Goal: Information Seeking & Learning: Learn about a topic

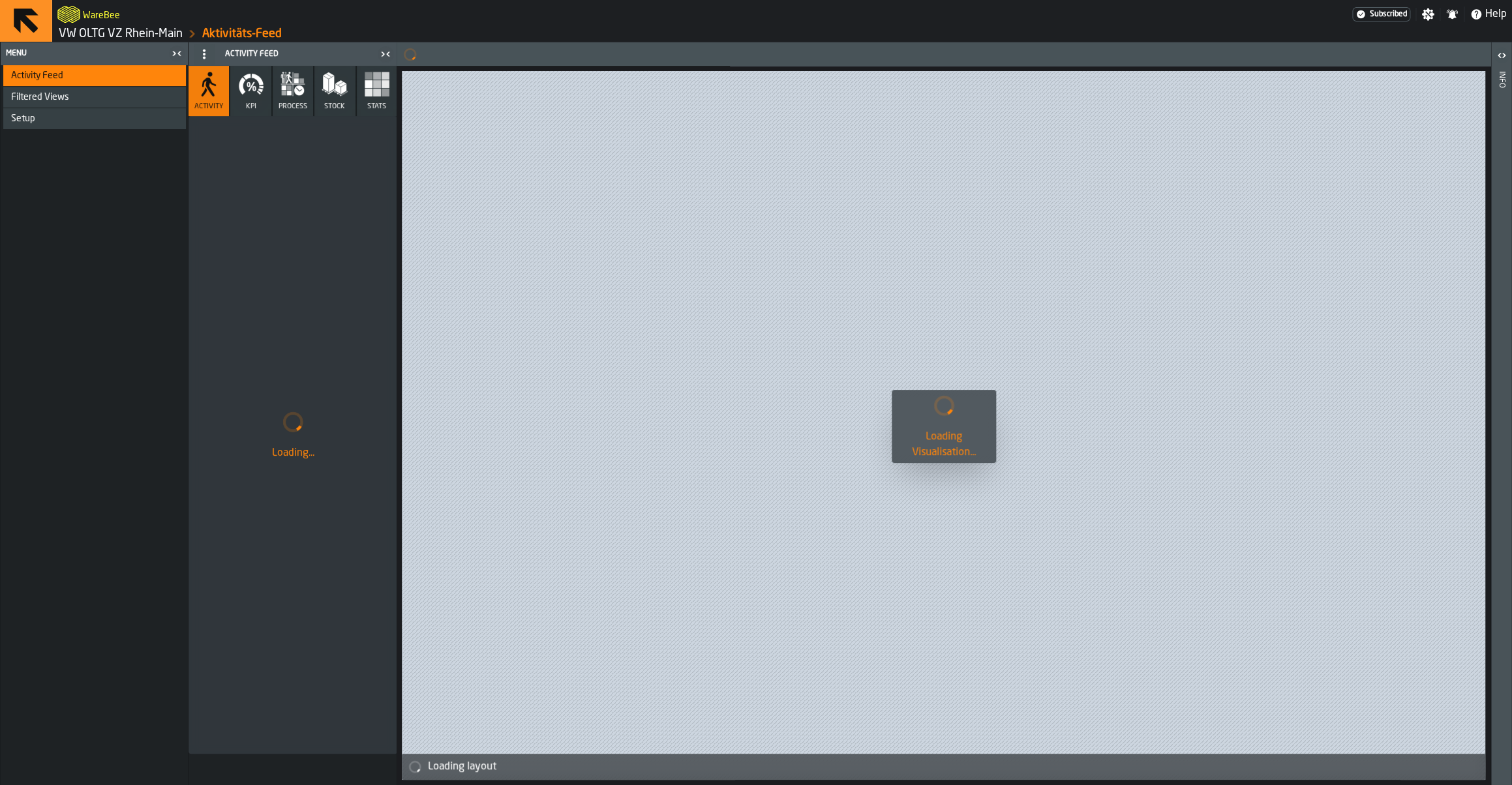
click at [126, 36] on link "VW OLTG VZ Rhein-Main" at bounding box center [121, 34] width 124 height 14
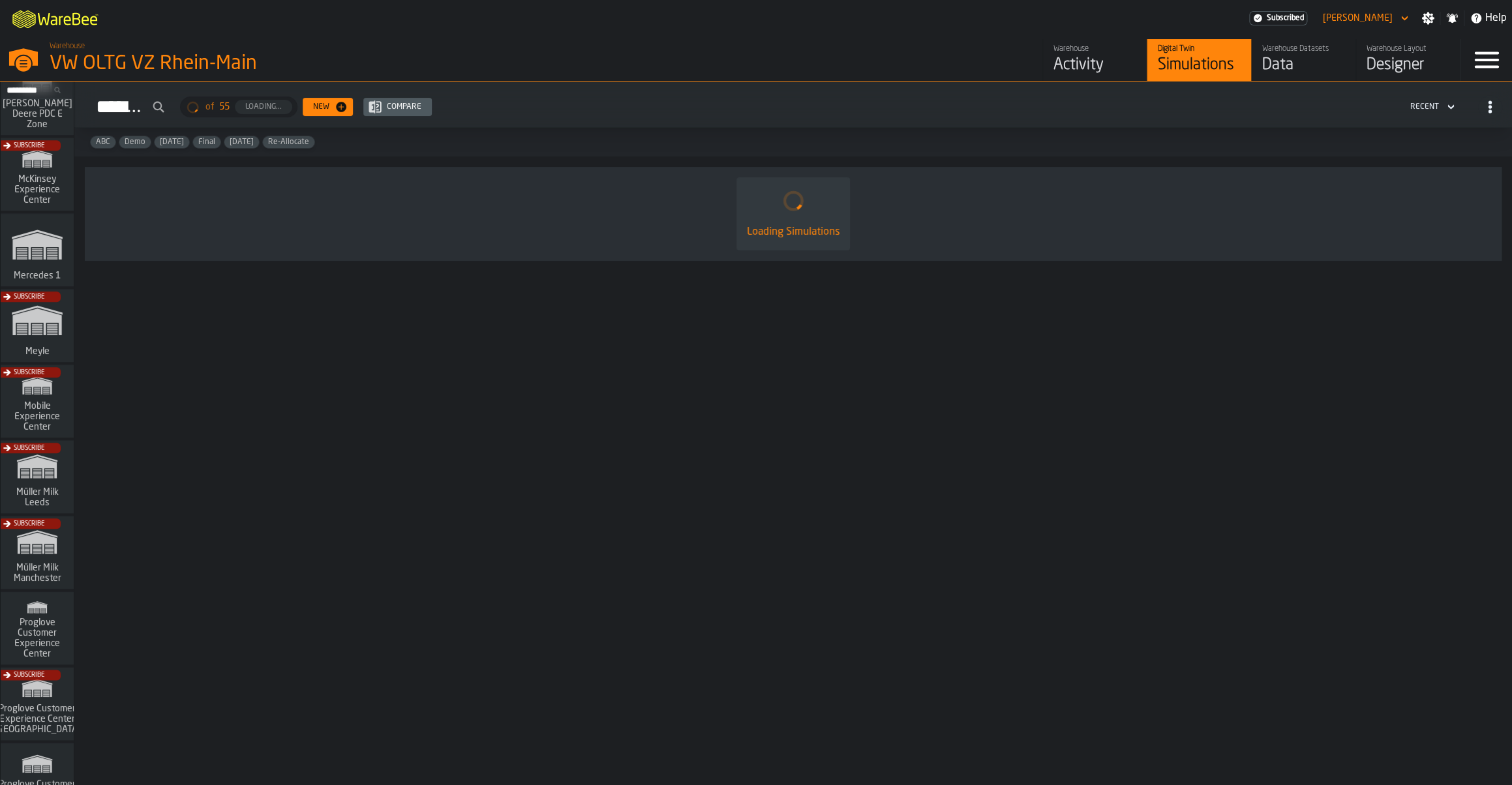
scroll to position [517, 0]
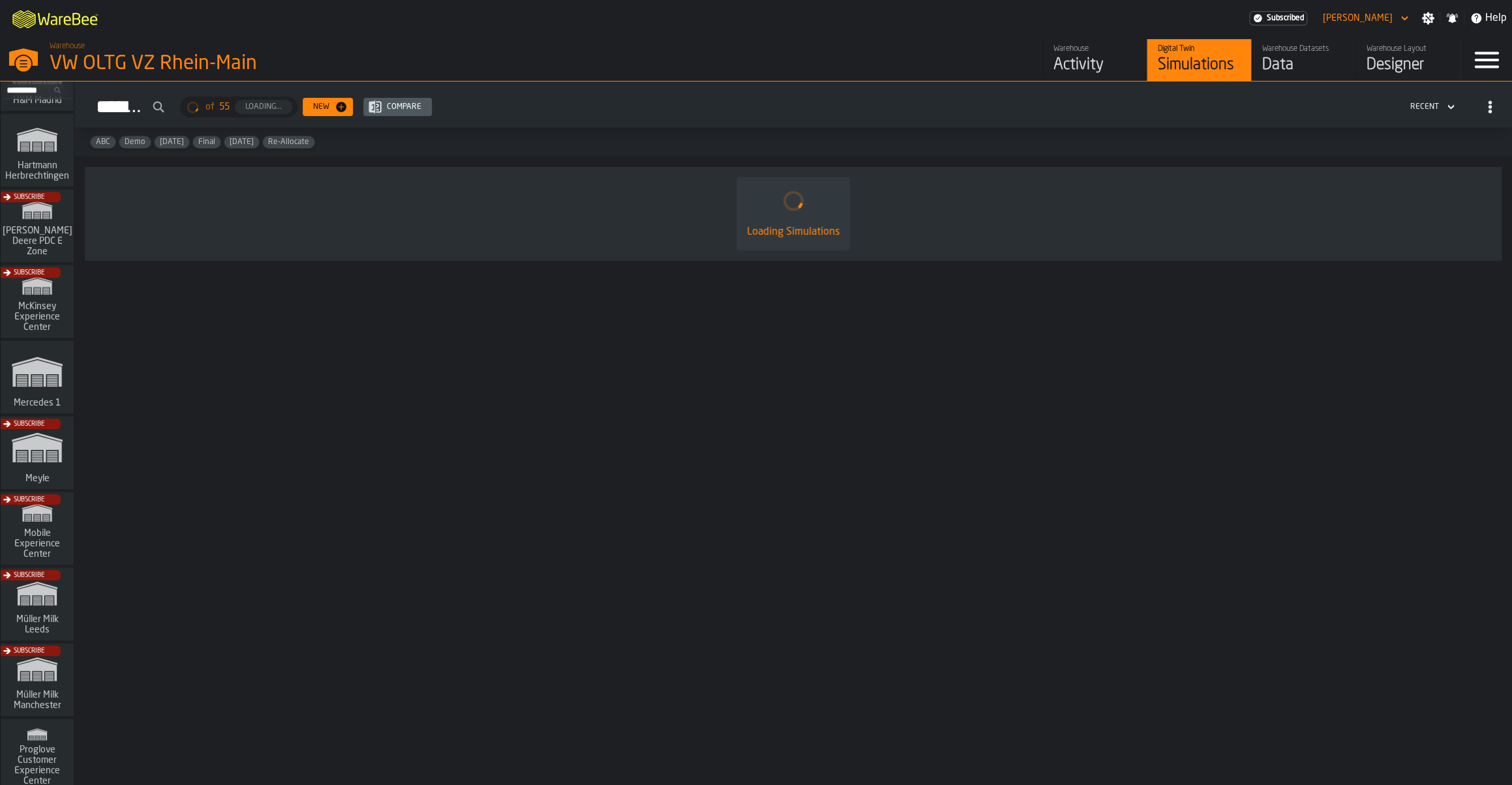
click at [54, 243] on div "Subscribe" at bounding box center [35, 229] width 73 height 76
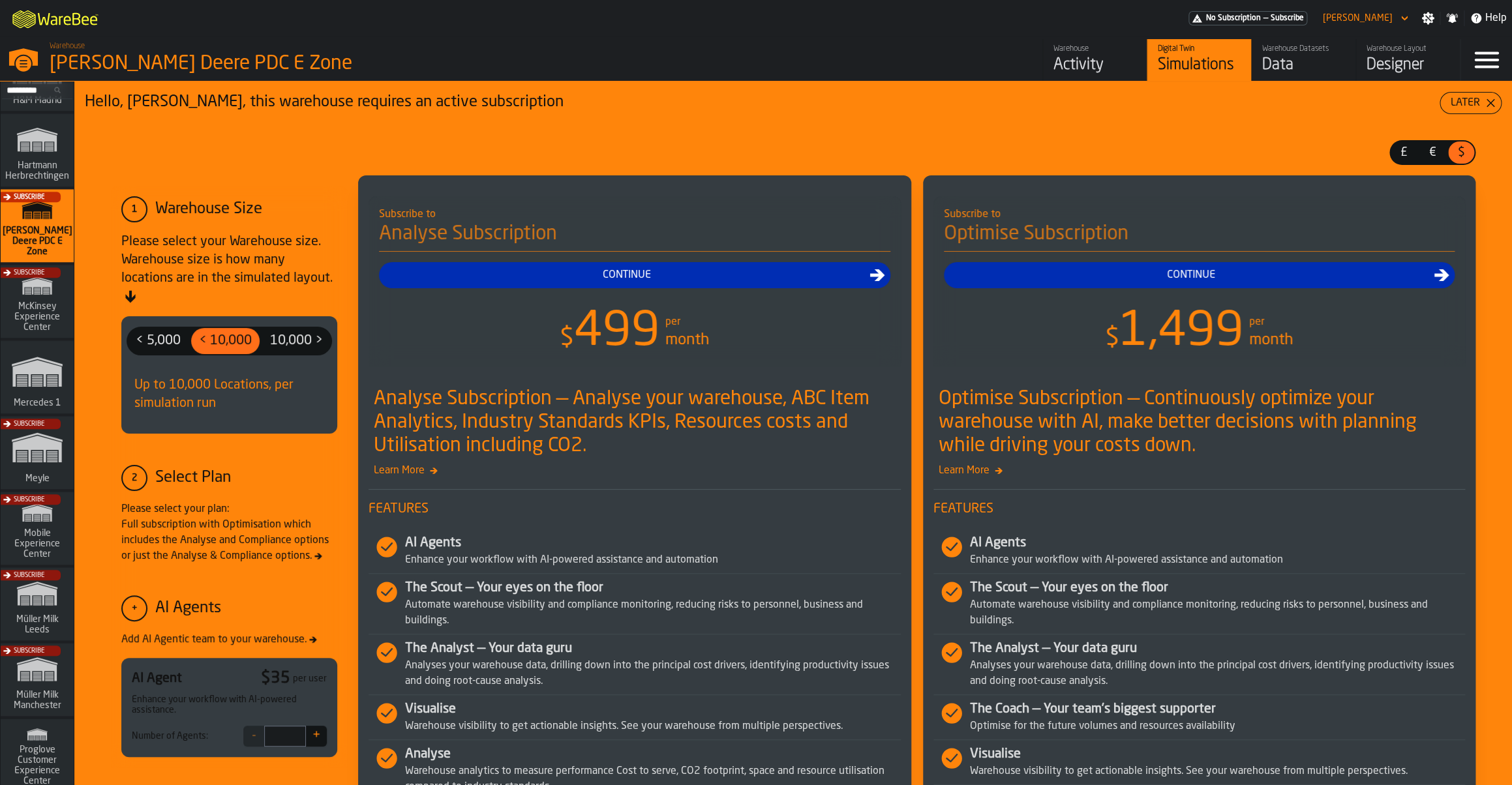
click at [1079, 64] on div "Activity" at bounding box center [1094, 65] width 83 height 21
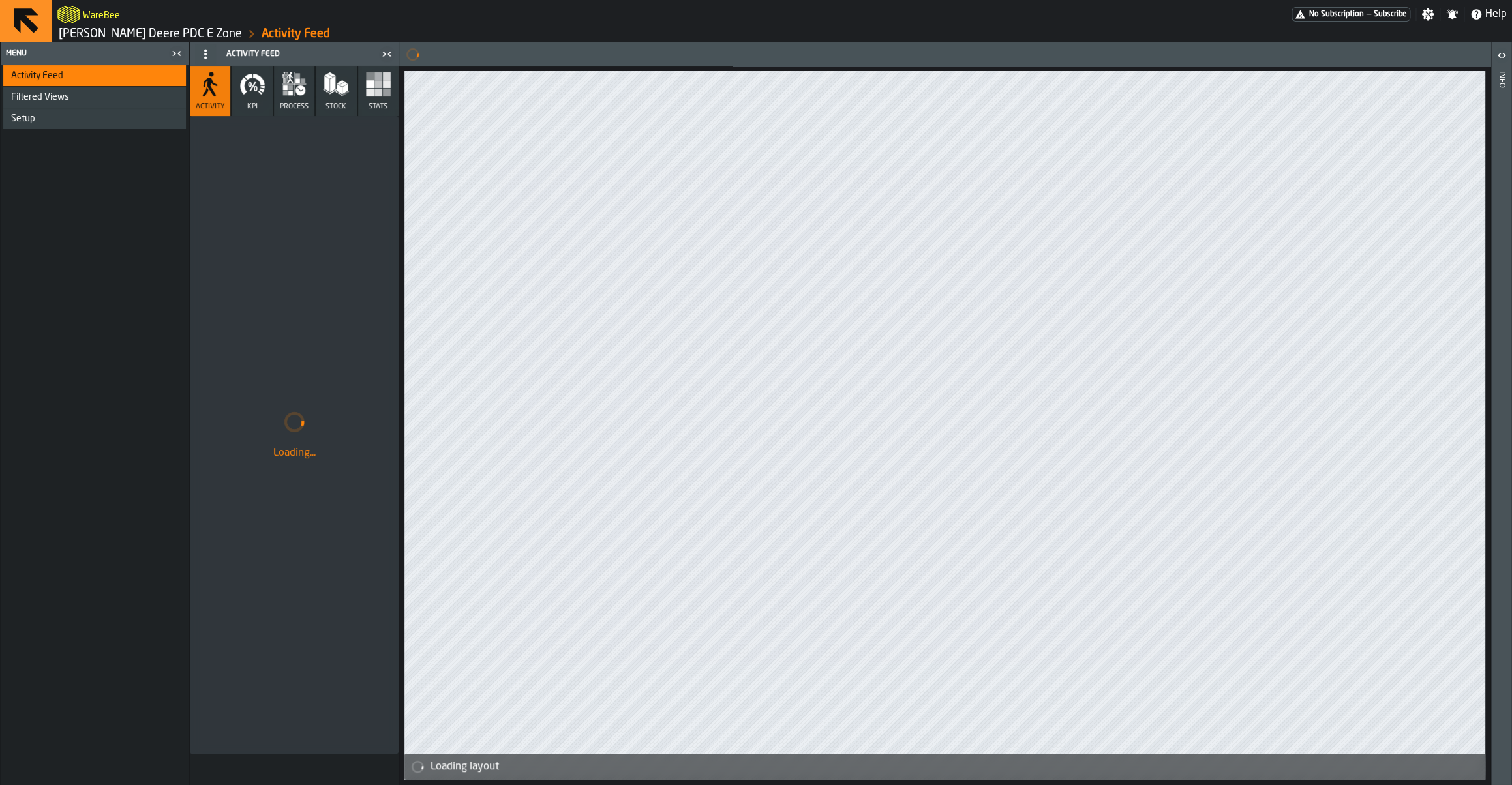
click at [263, 107] on button "KPI" at bounding box center [251, 91] width 40 height 50
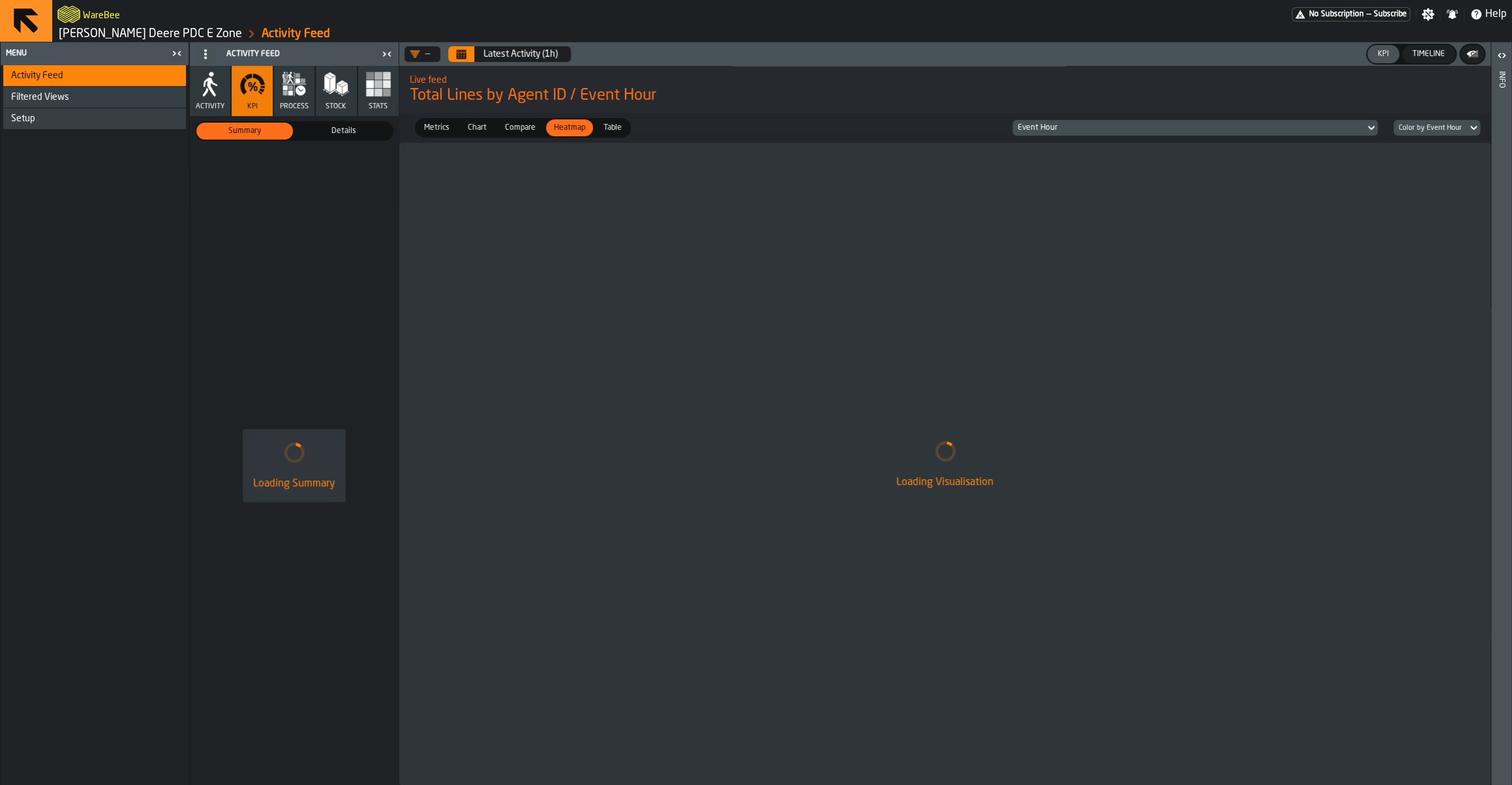
click at [463, 60] on button "Calendar" at bounding box center [461, 54] width 26 height 16
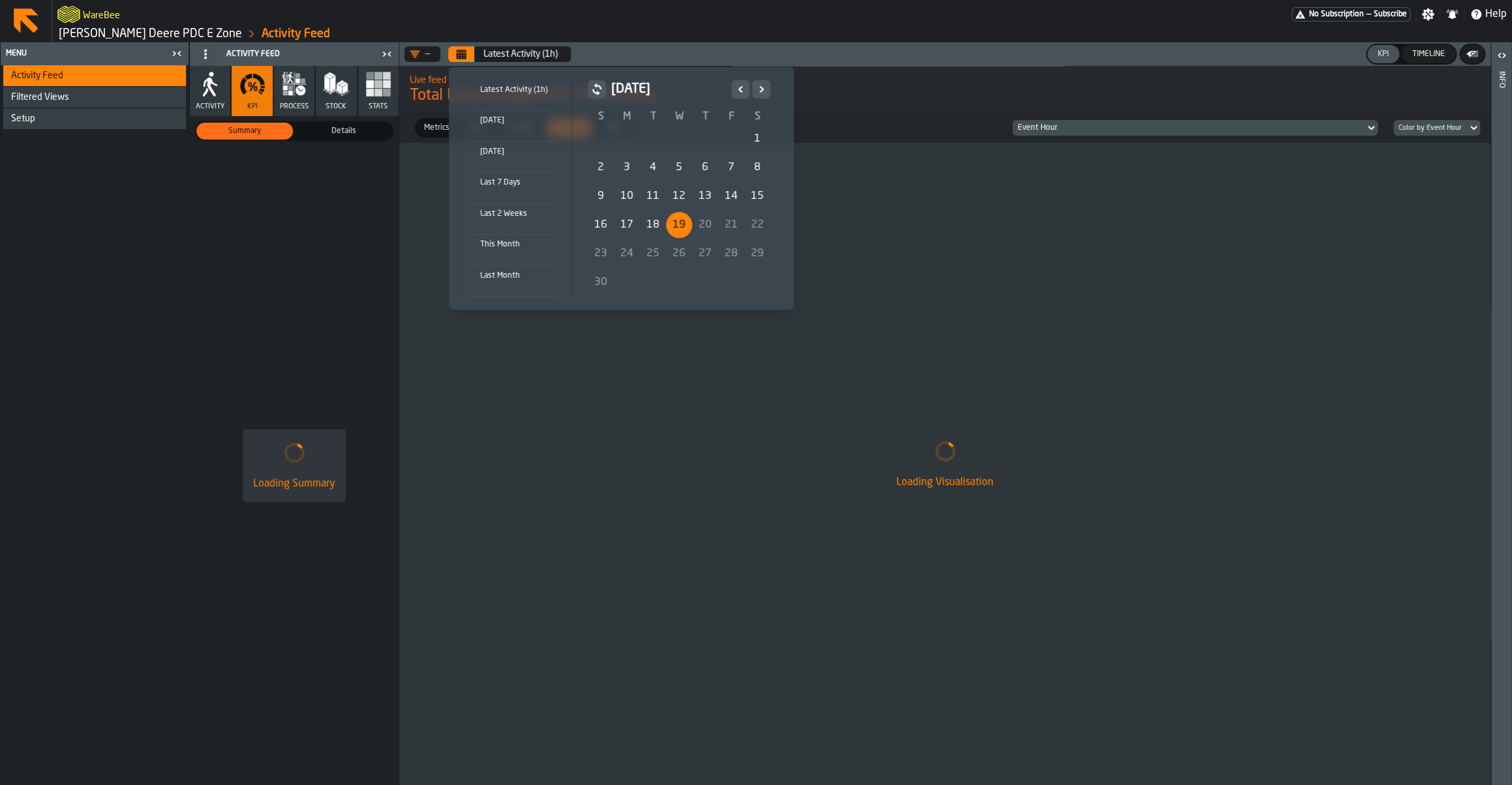
click at [623, 196] on div "10" at bounding box center [627, 196] width 26 height 26
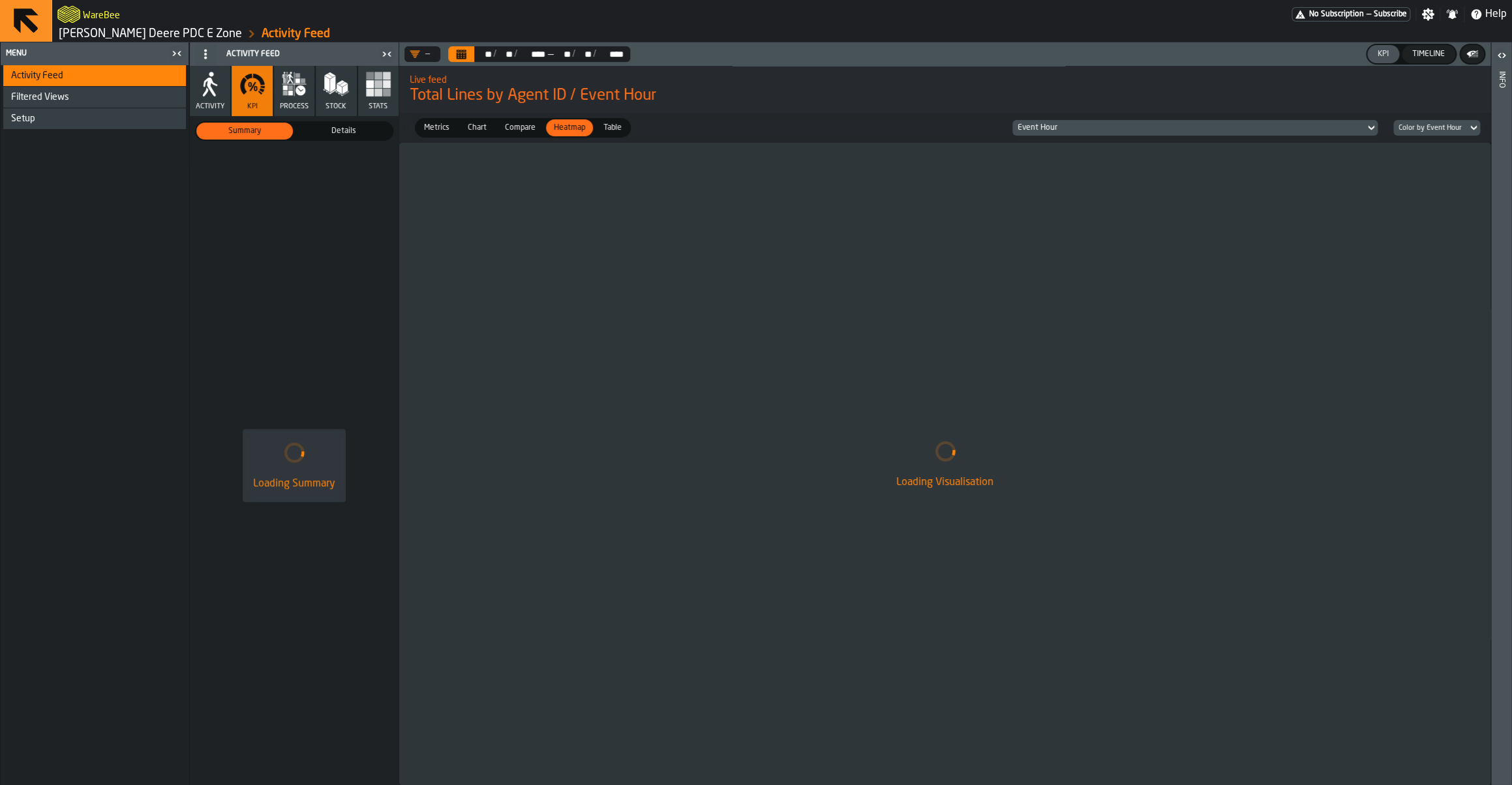
click at [349, 130] on span "Details" at bounding box center [344, 131] width 92 height 12
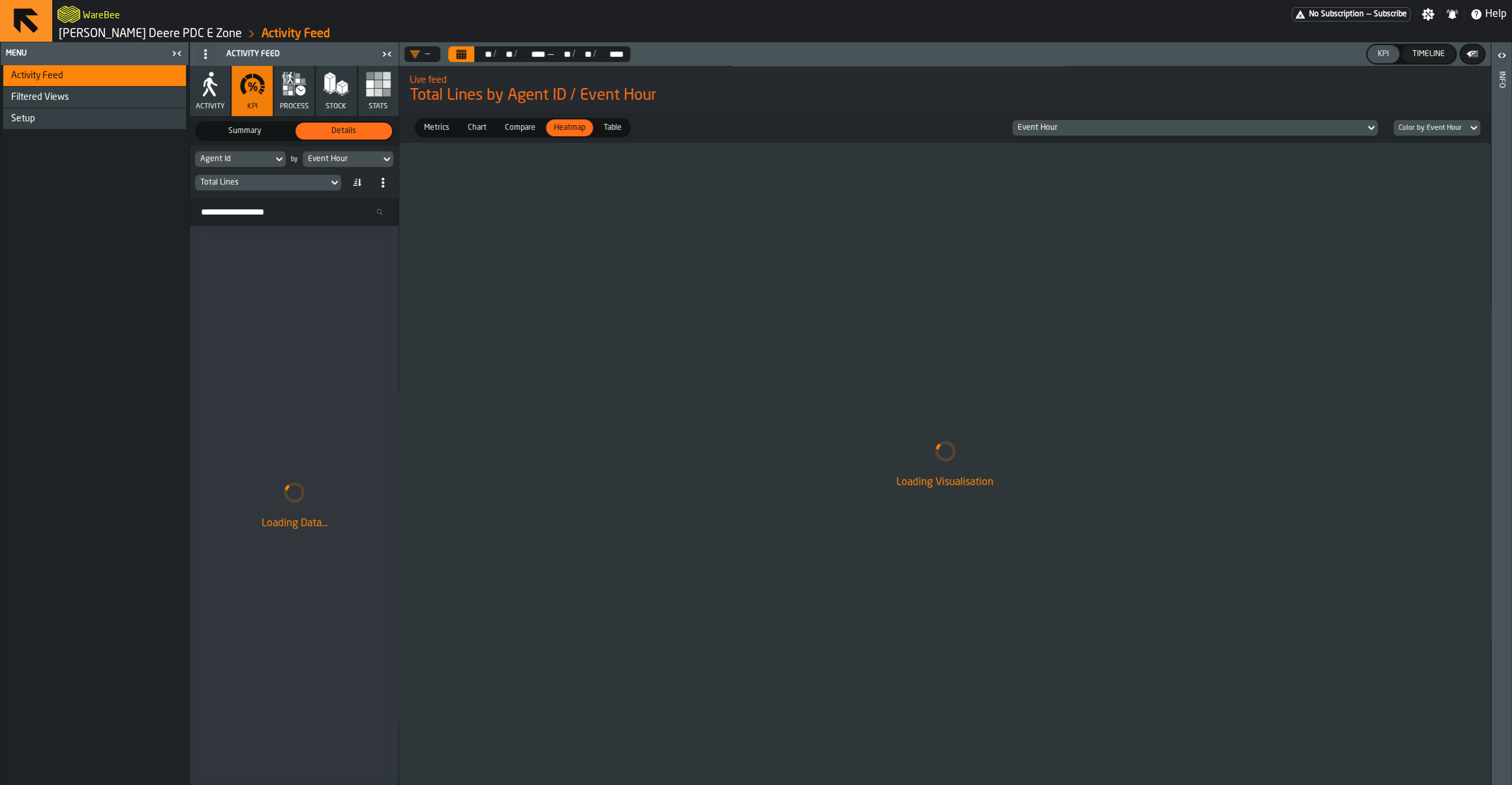
click at [237, 163] on div "Agent Id" at bounding box center [234, 159] width 67 height 9
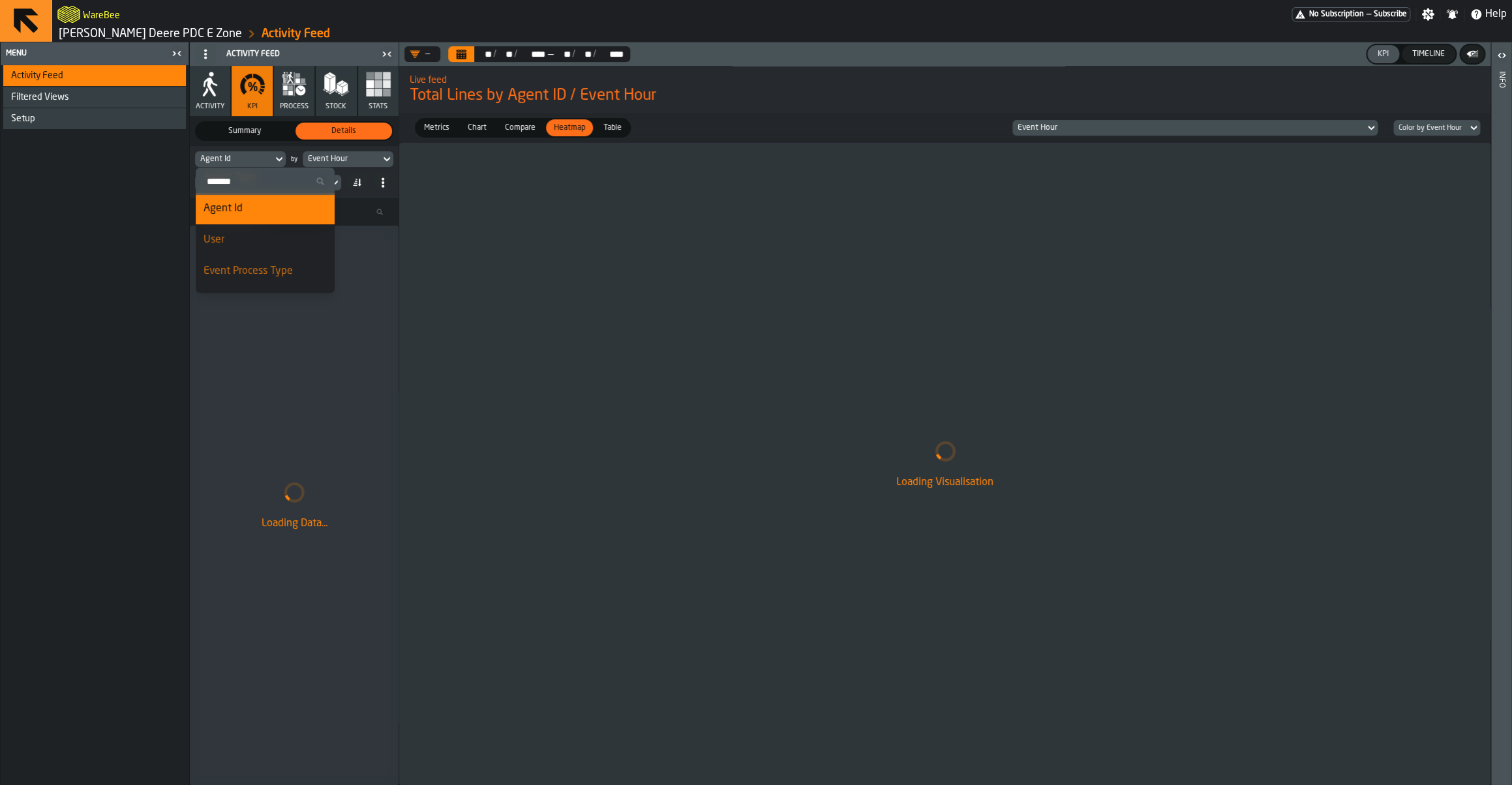
scroll to position [55, 0]
click at [251, 239] on li "Agent Type" at bounding box center [264, 249] width 139 height 31
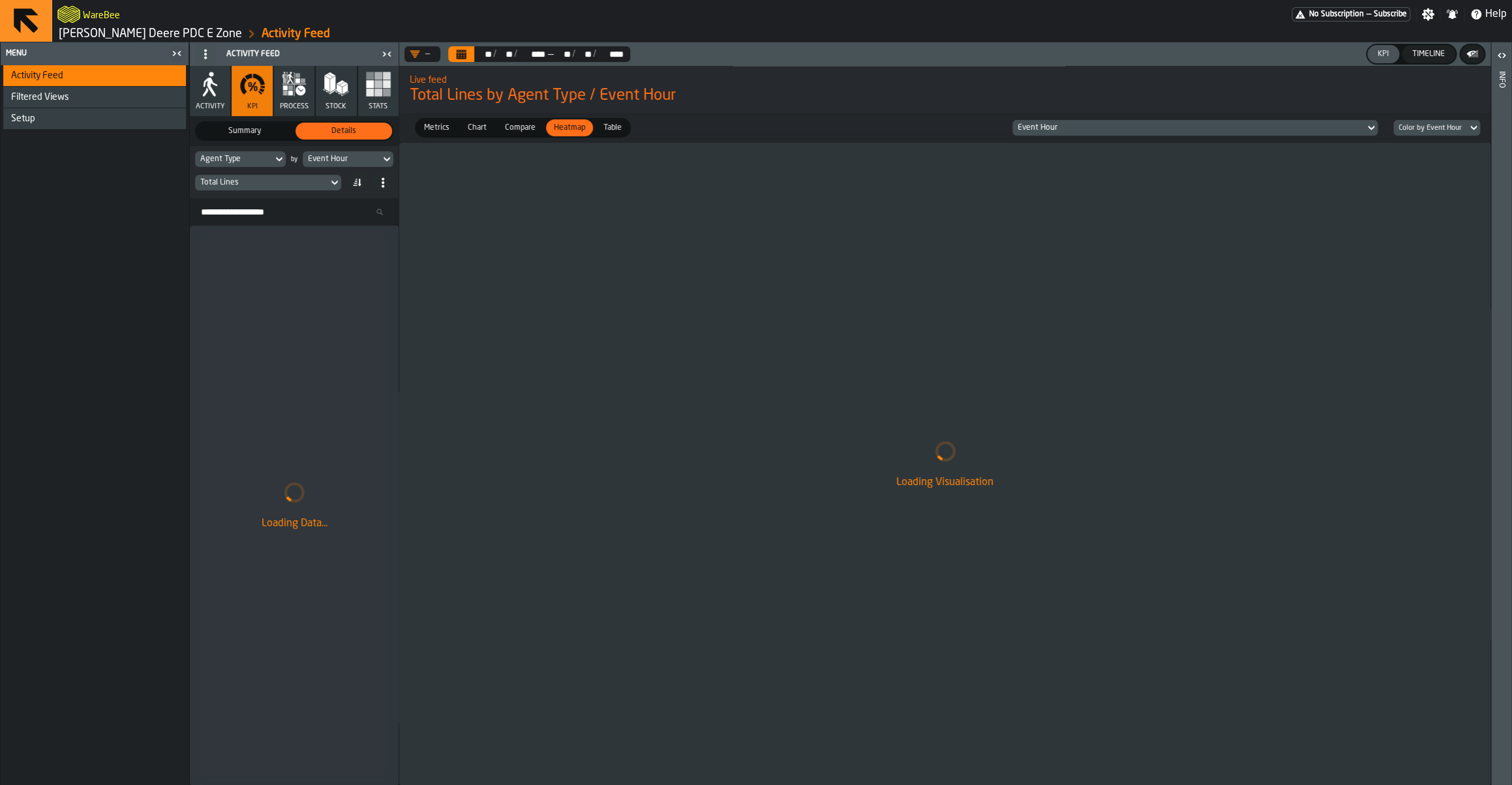
click at [299, 186] on div "Total Lines" at bounding box center [261, 183] width 122 height 9
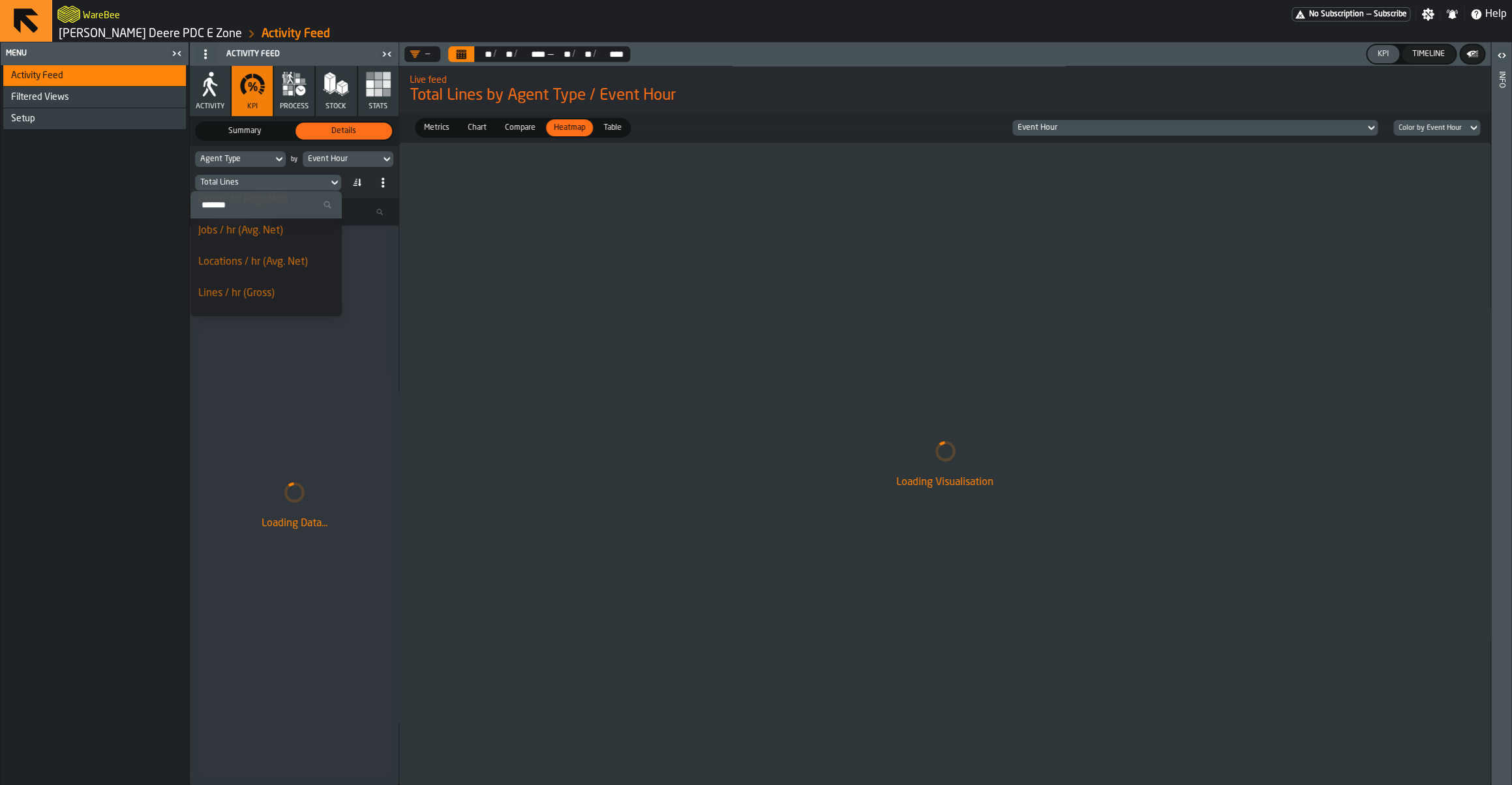
scroll to position [159, 0]
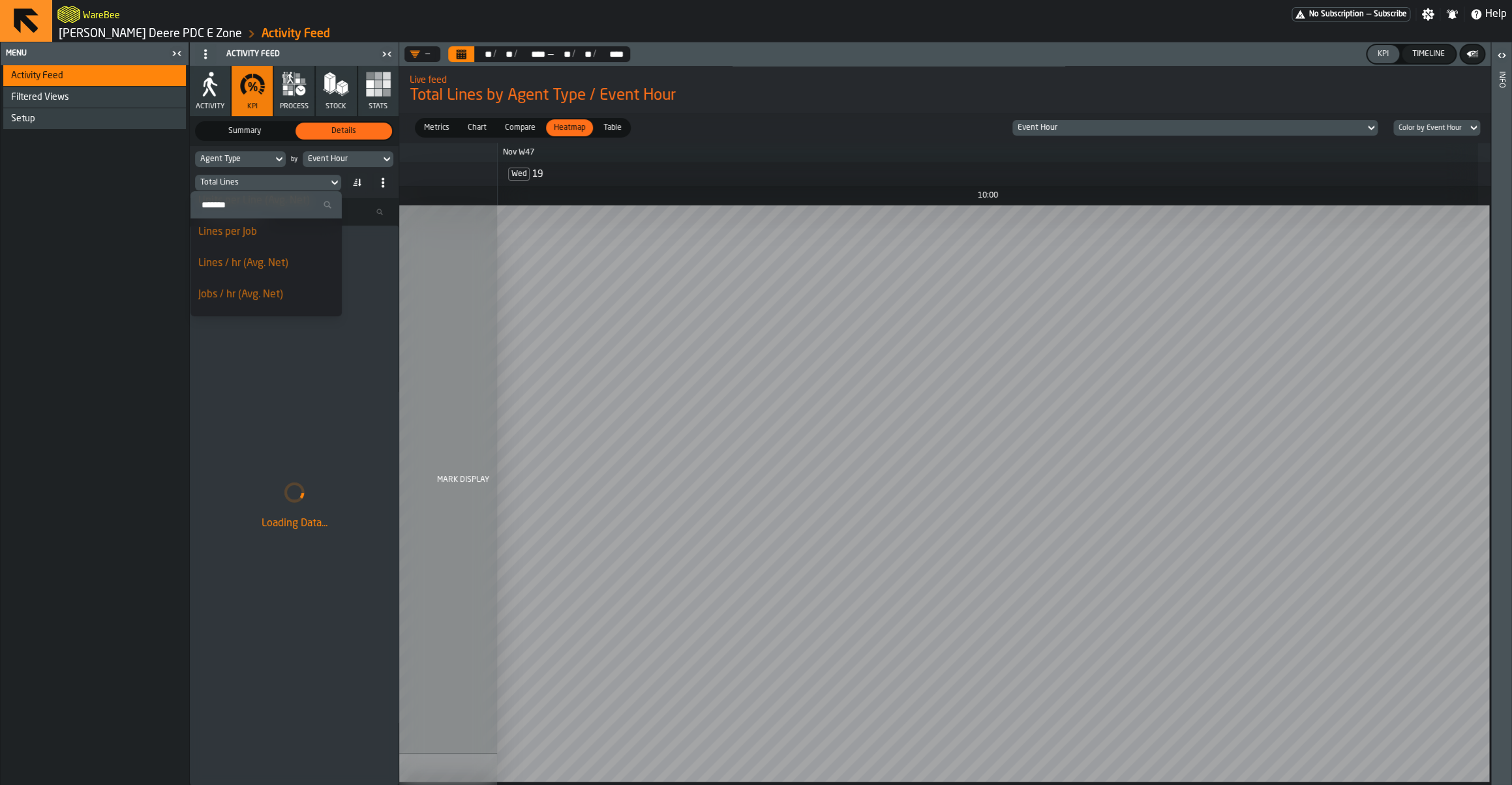
click at [263, 264] on div "Lines / hr (Avg. Net)" at bounding box center [265, 264] width 136 height 16
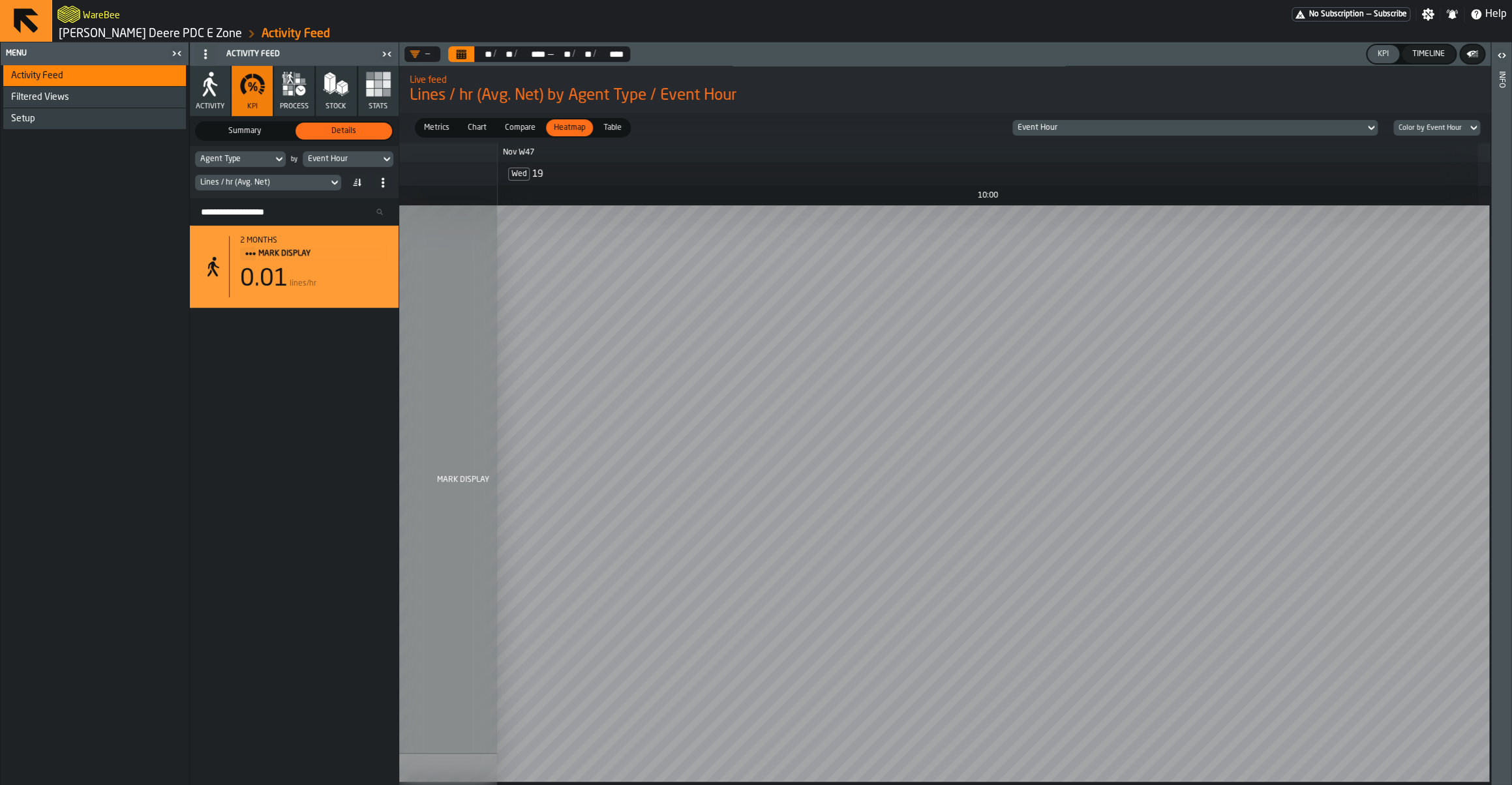
click at [465, 54] on icon "Calendar" at bounding box center [461, 55] width 9 height 7
click at [1060, 127] on div "Event Hour" at bounding box center [1189, 128] width 342 height 9
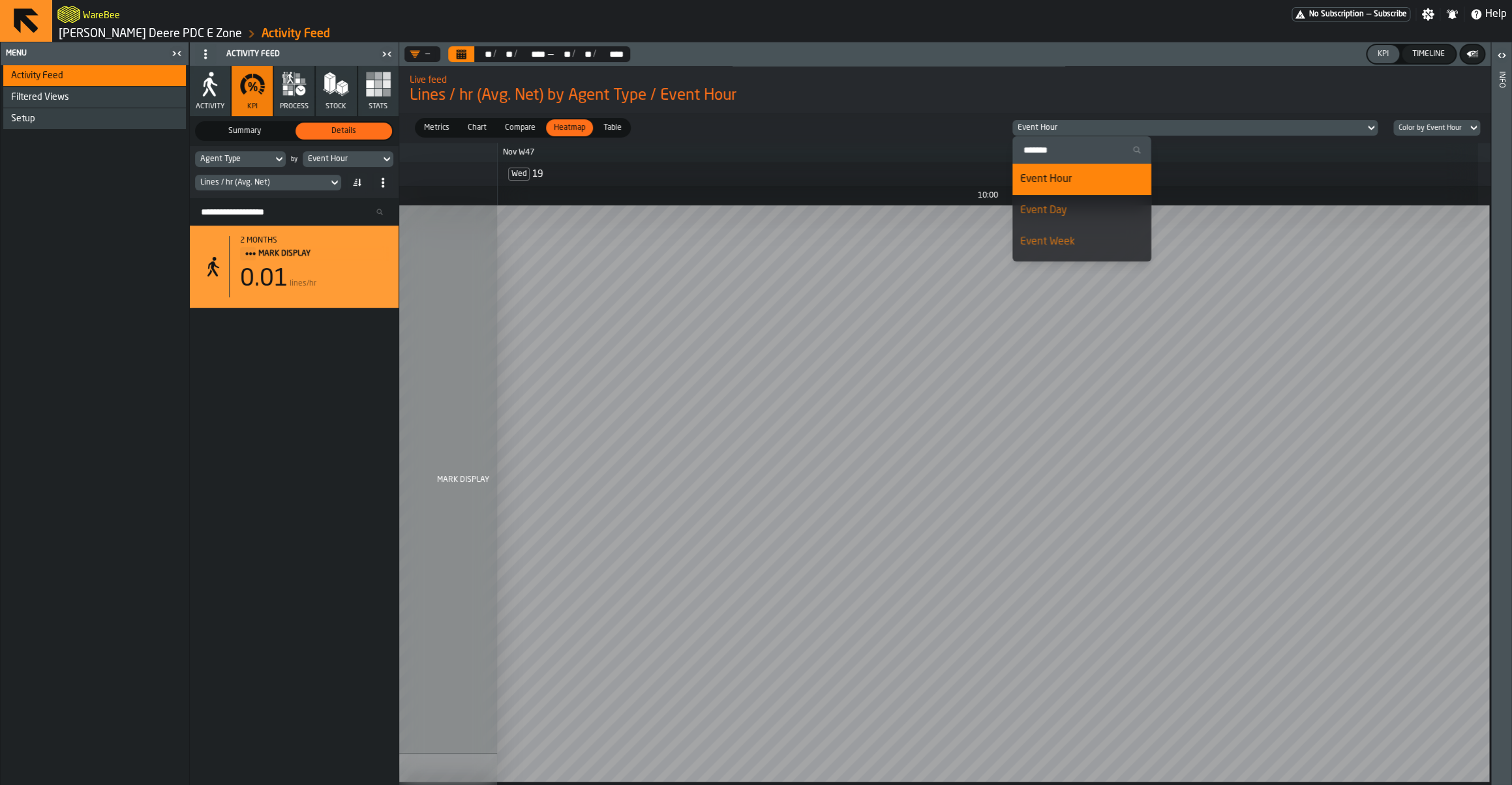
click at [1040, 130] on div "Event Hour" at bounding box center [1189, 128] width 342 height 9
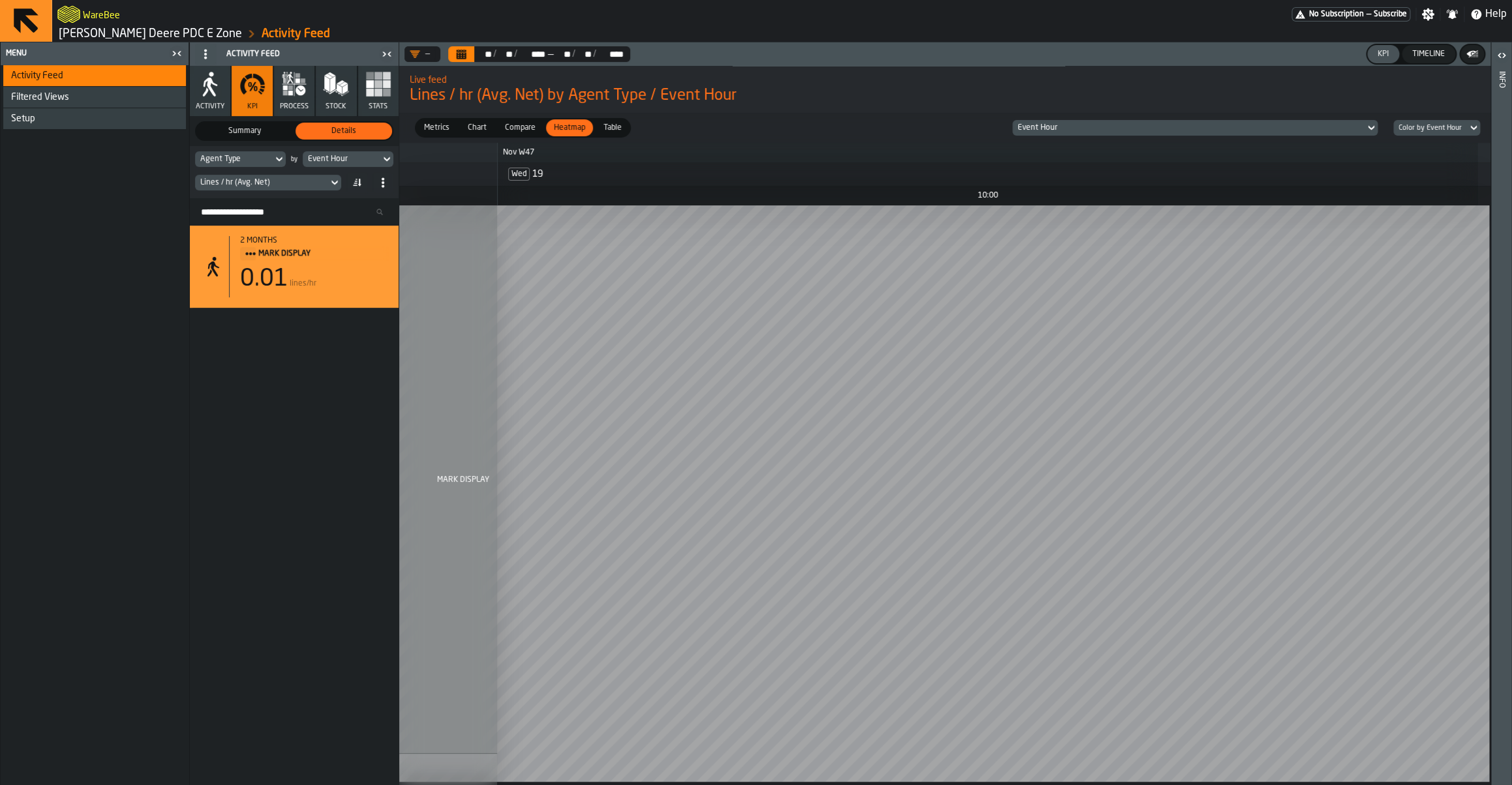
click at [461, 61] on header "— ** ** / ** ** / **** **** — ** ** / ** ** / **** **** KPI Timeline" at bounding box center [944, 53] width 1091 height 23
click at [463, 52] on icon "Calendar" at bounding box center [461, 53] width 10 height 10
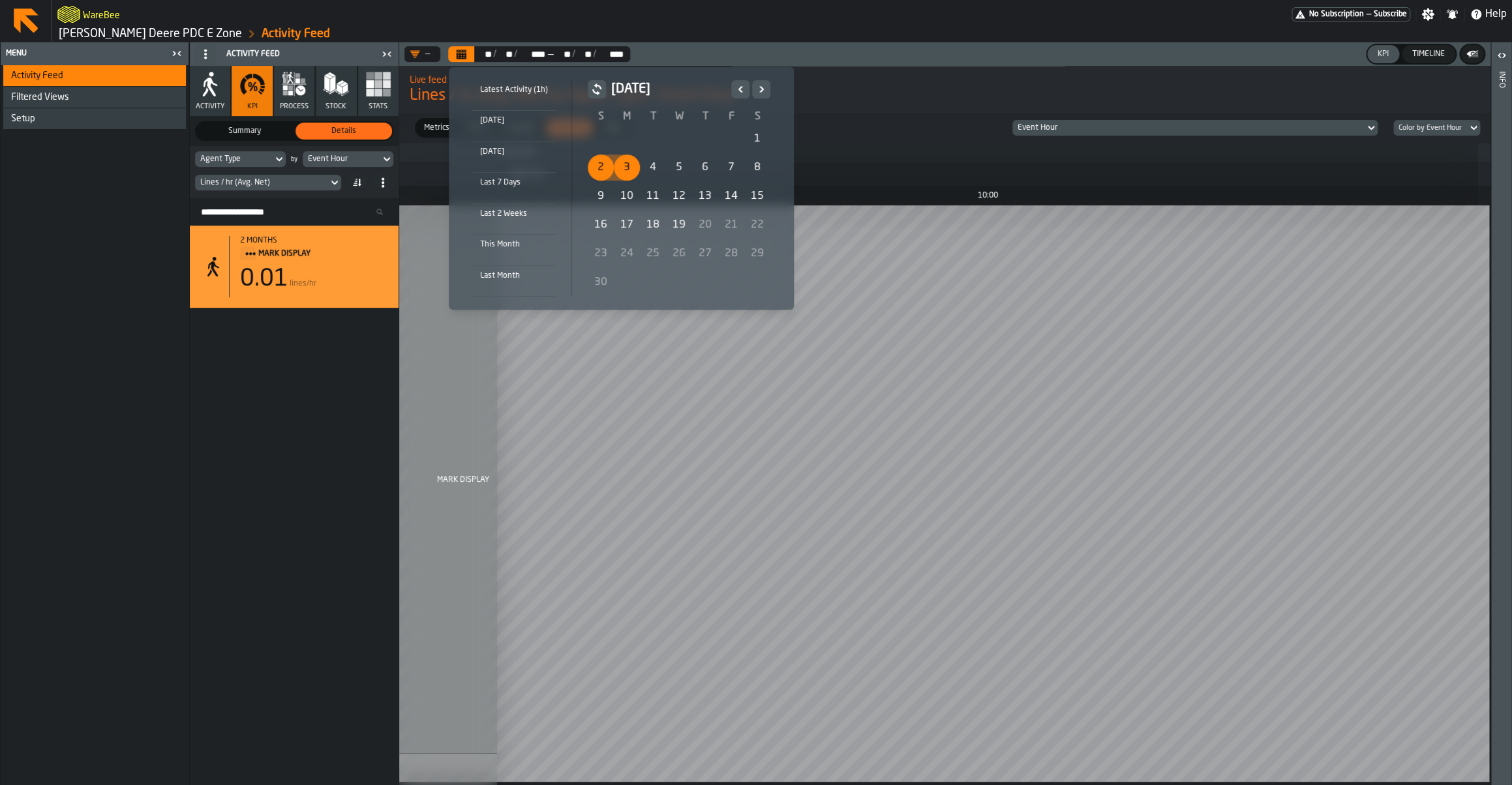
drag, startPoint x: 609, startPoint y: 165, endPoint x: 689, endPoint y: 126, distance: 89.0
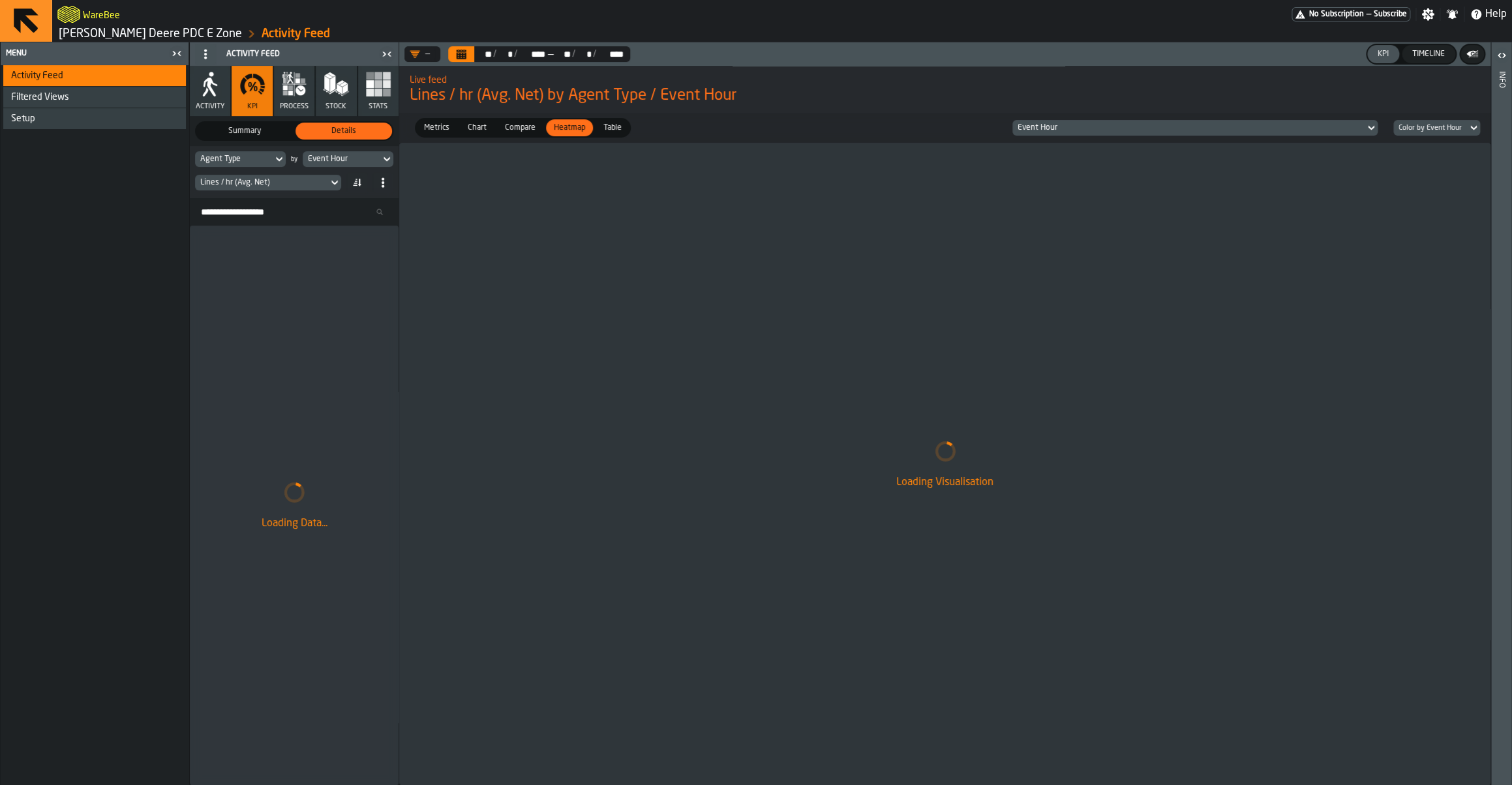
click at [465, 48] on button "Calendar" at bounding box center [461, 54] width 26 height 16
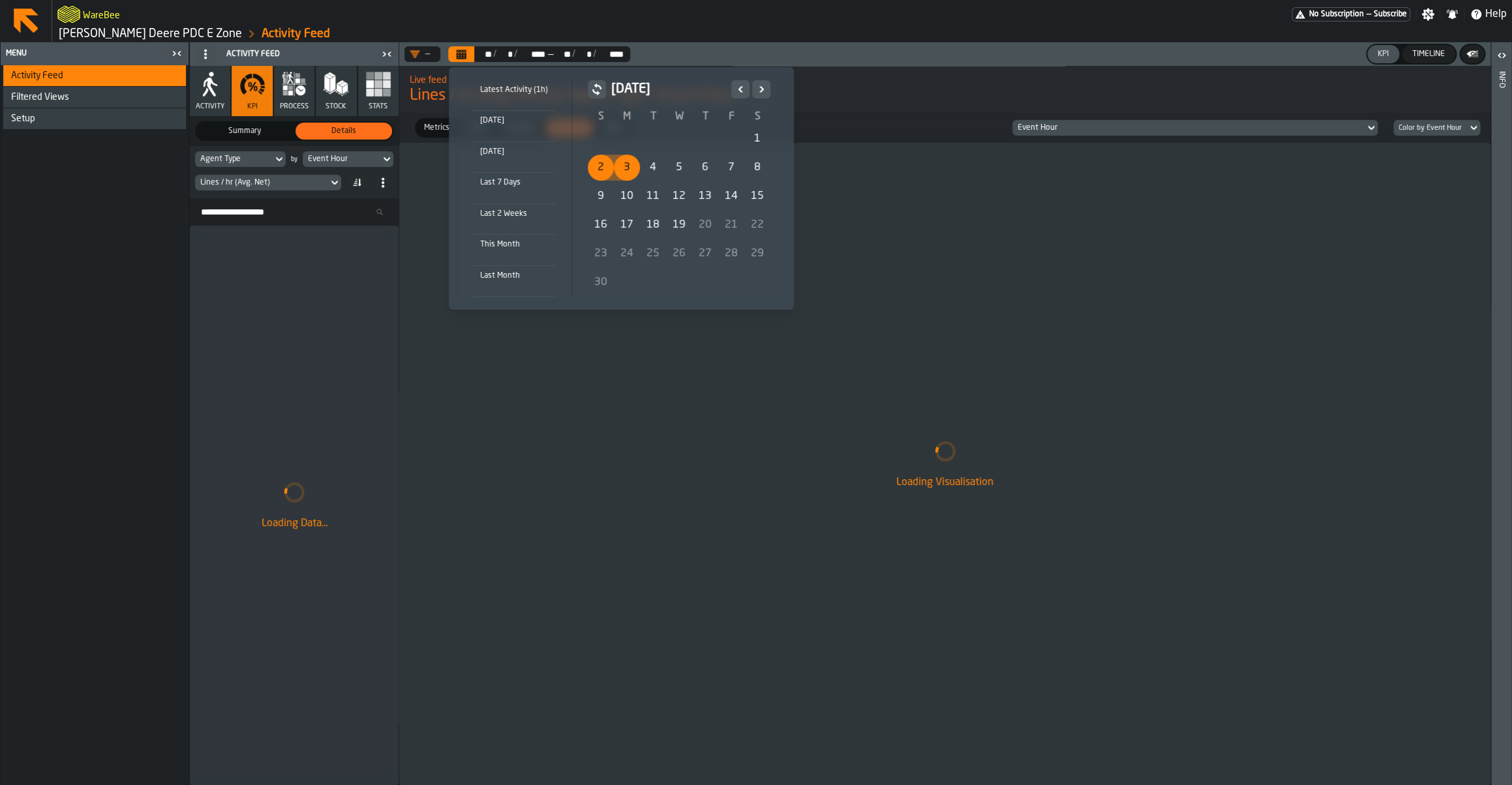
click at [752, 139] on div "1" at bounding box center [757, 139] width 26 height 26
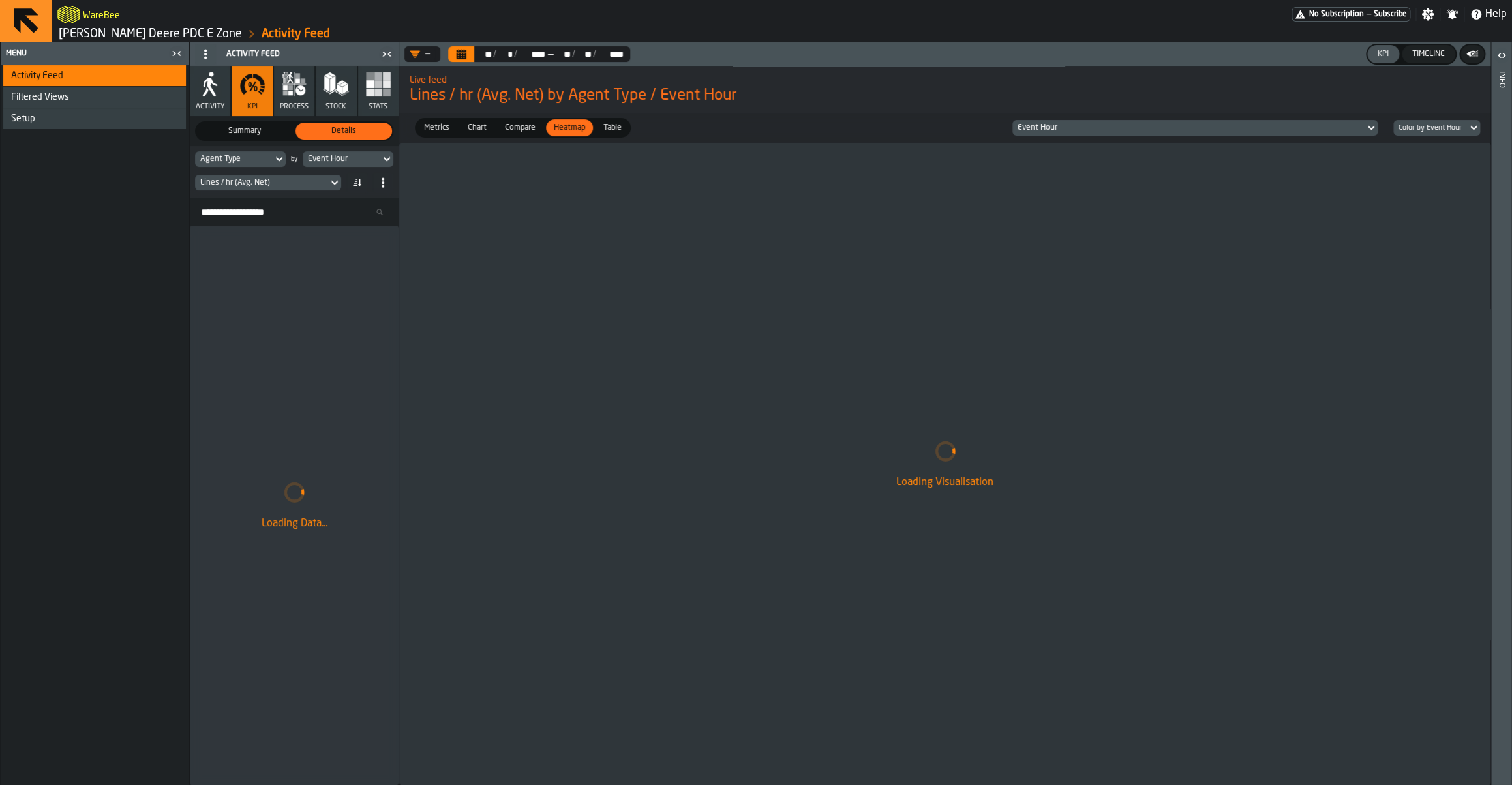
click at [469, 55] on button "Calendar" at bounding box center [461, 54] width 26 height 16
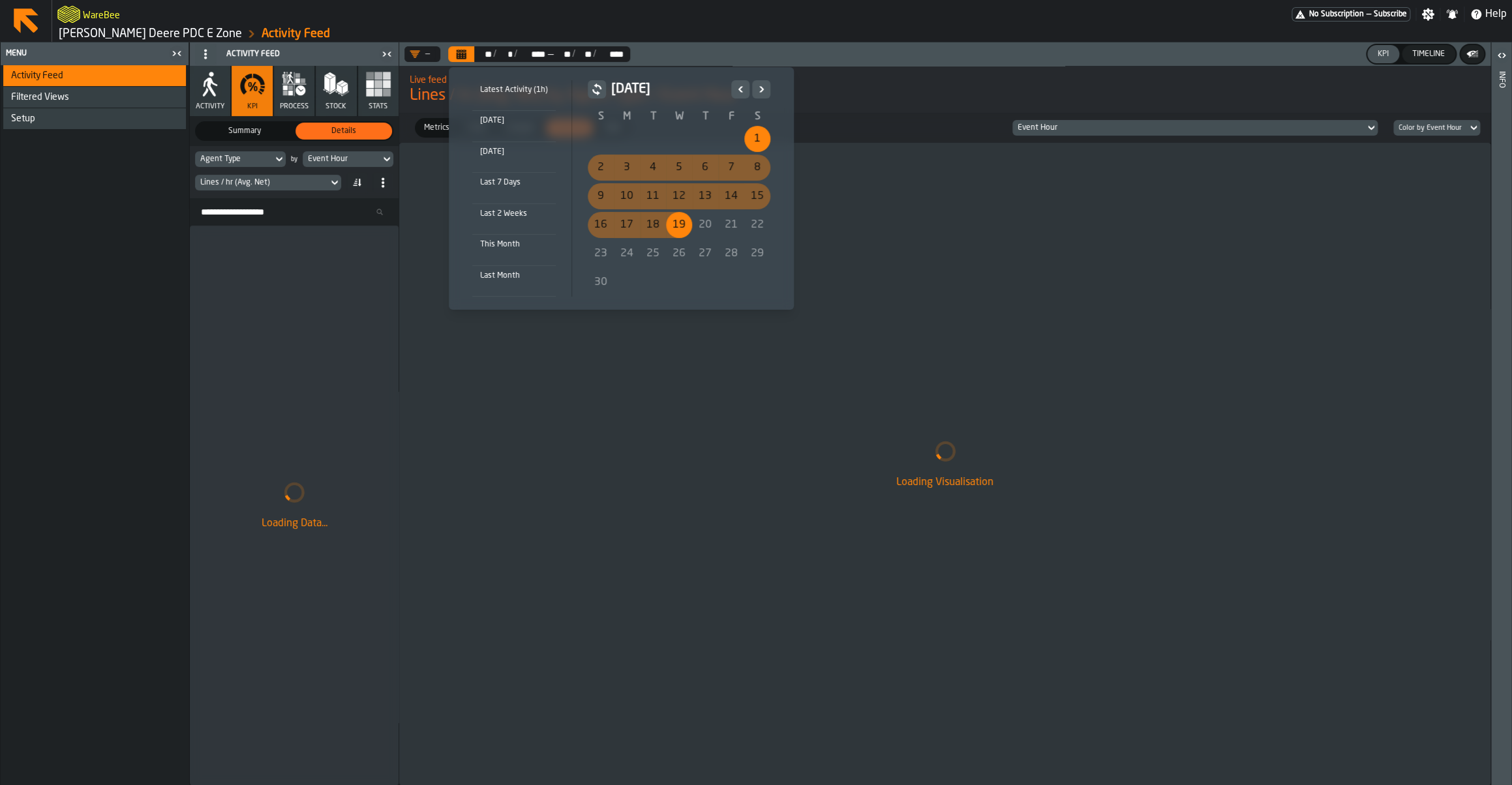
click at [748, 92] on button "Previous" at bounding box center [740, 90] width 19 height 19
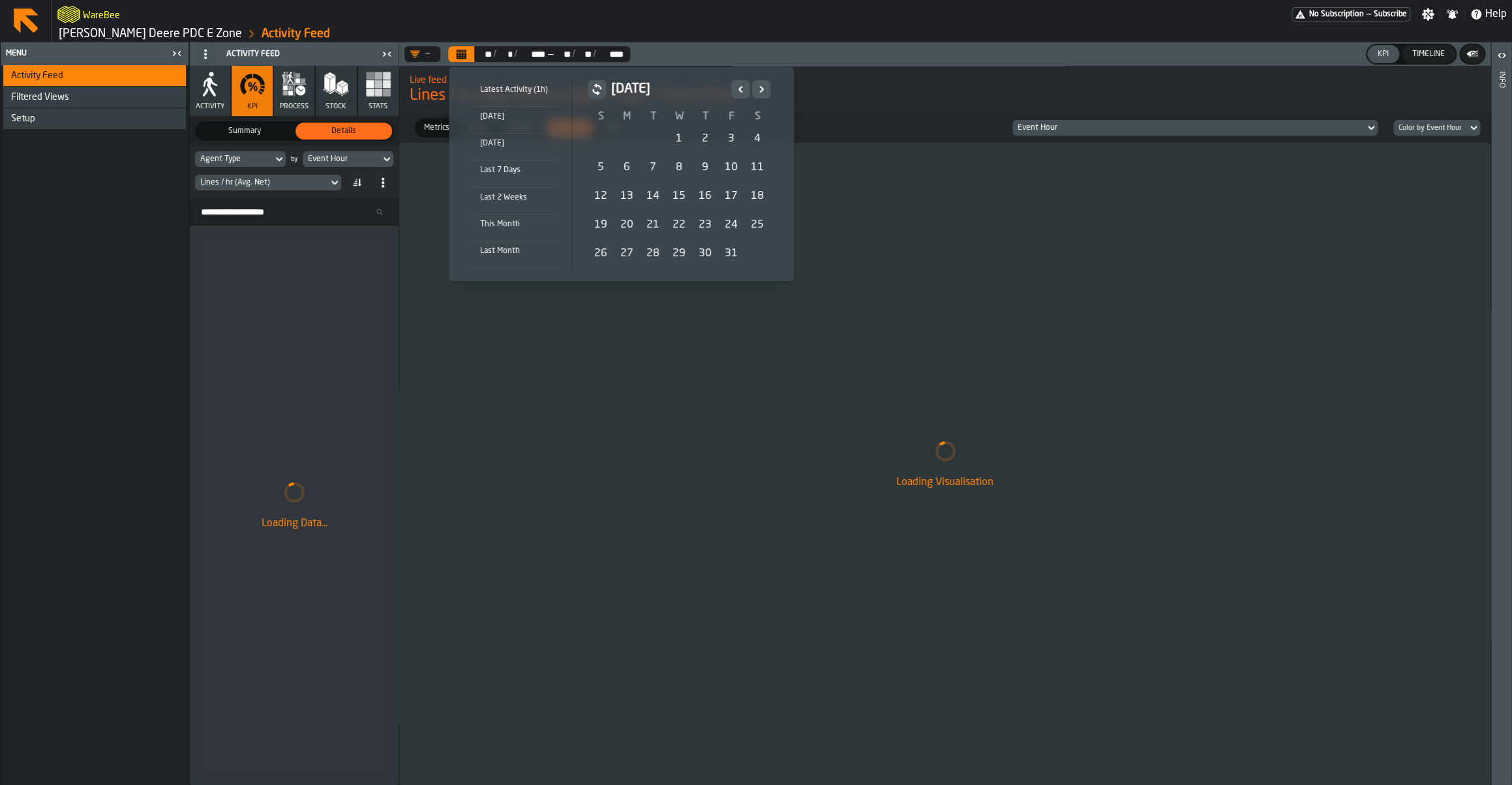
click at [761, 93] on icon "Next" at bounding box center [761, 89] width 13 height 16
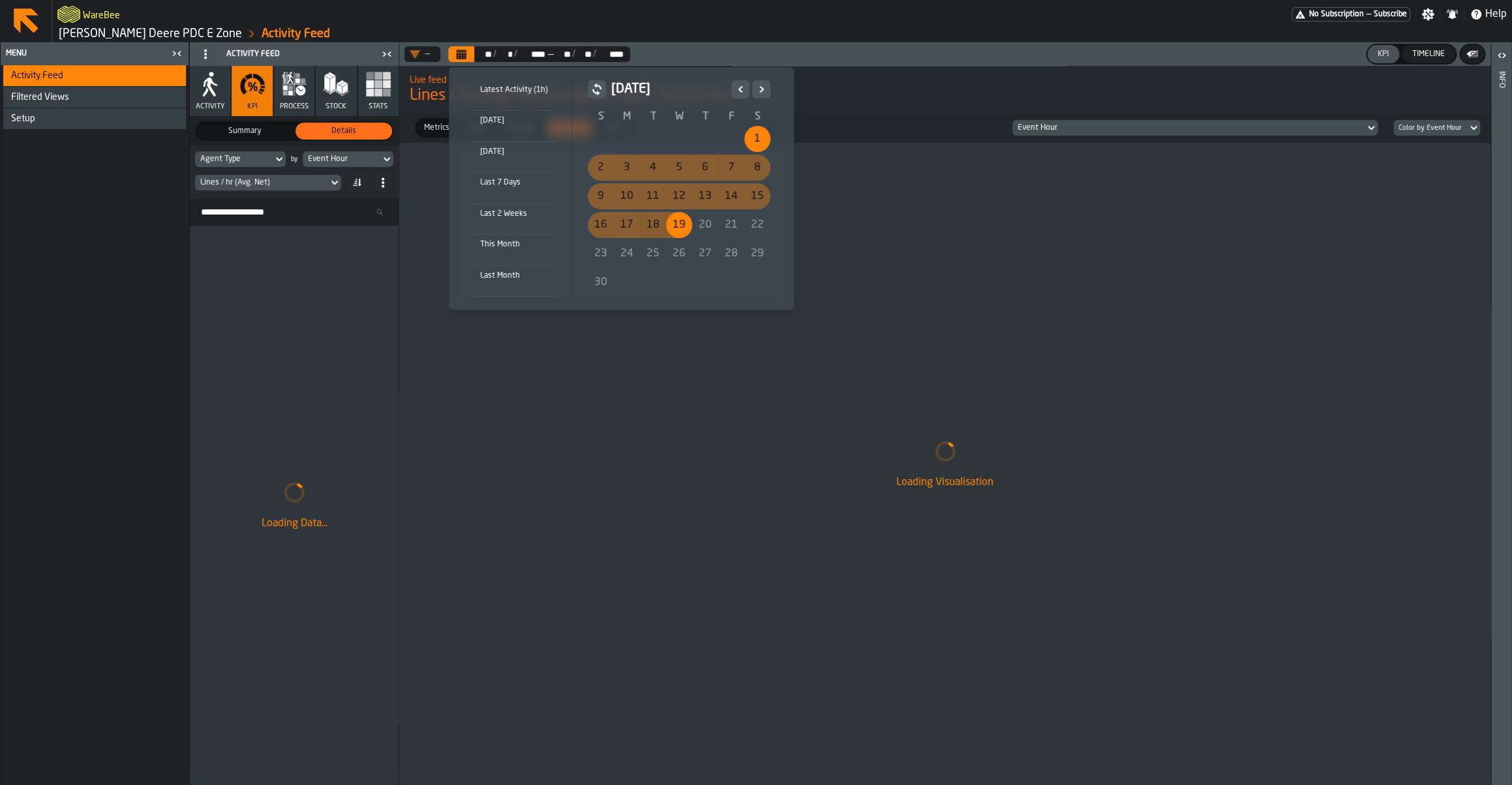
click at [743, 89] on icon "Previous" at bounding box center [740, 89] width 13 height 16
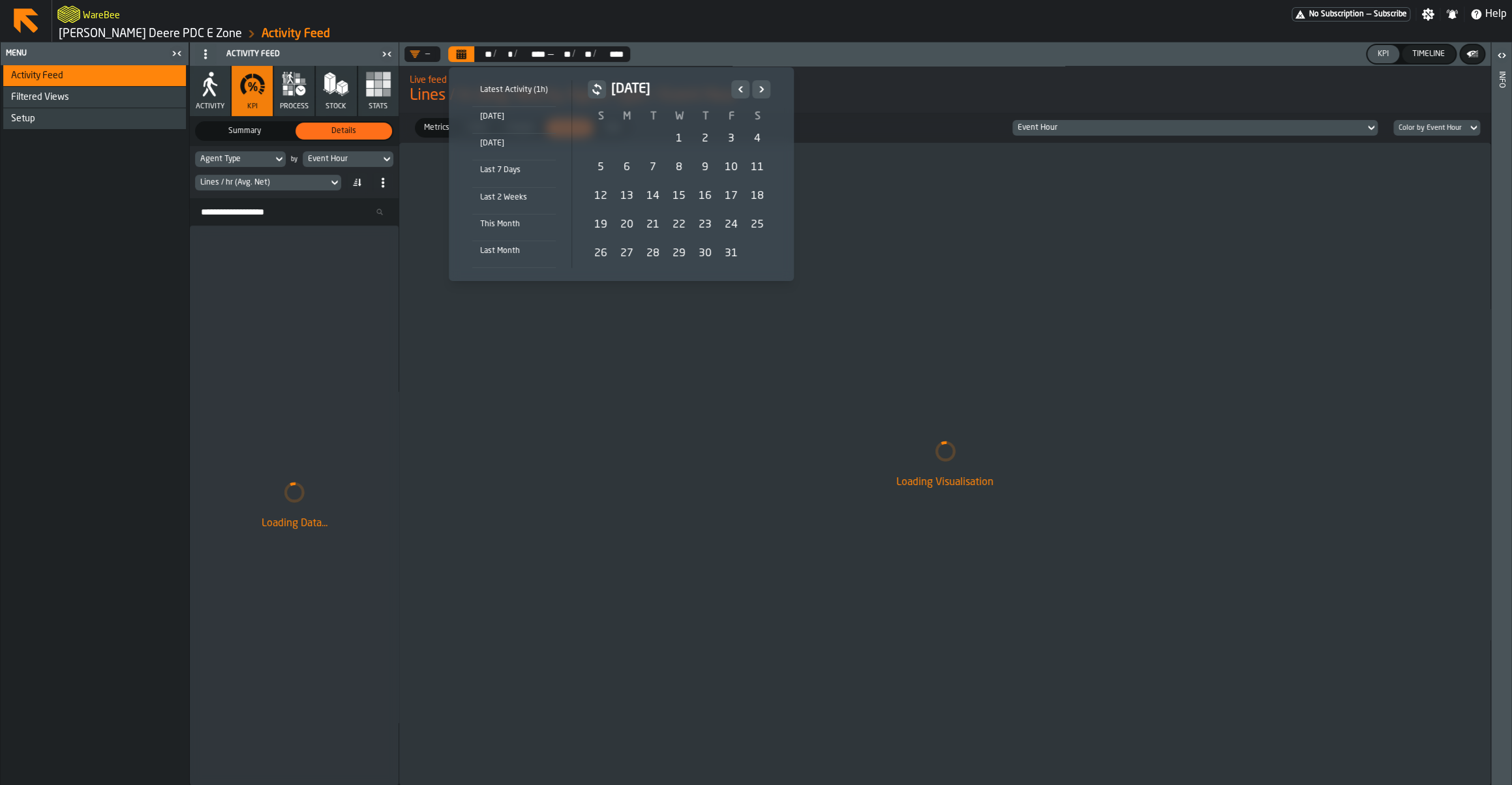
click at [743, 89] on icon "Previous" at bounding box center [740, 89] width 13 height 16
click at [742, 89] on icon "Previous" at bounding box center [740, 89] width 13 height 16
click at [741, 91] on icon "Previous" at bounding box center [740, 89] width 13 height 16
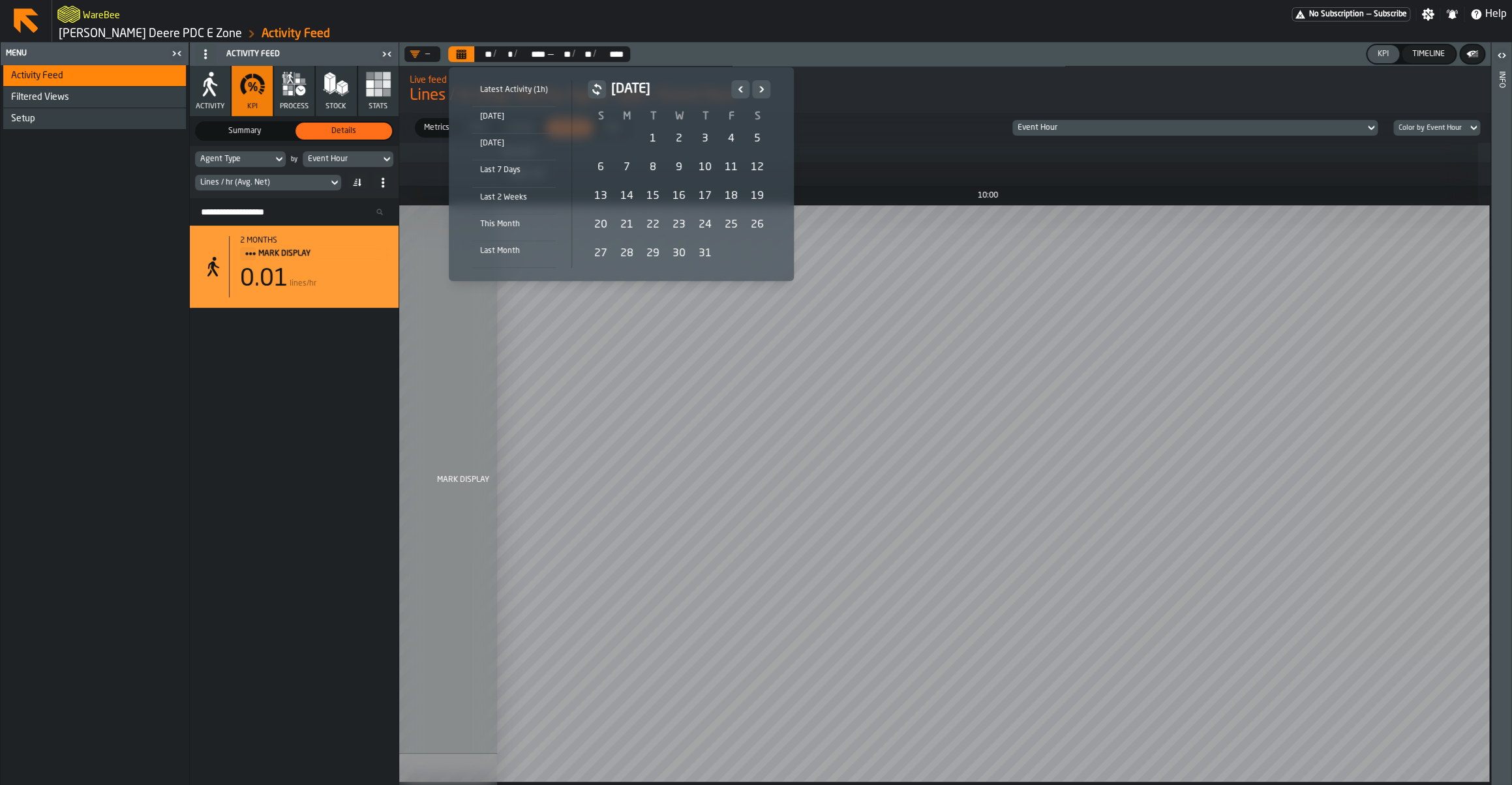
click at [757, 96] on icon "Next" at bounding box center [761, 89] width 13 height 16
click at [740, 94] on icon "Previous" at bounding box center [740, 89] width 13 height 16
click at [617, 139] on div "1" at bounding box center [627, 139] width 26 height 26
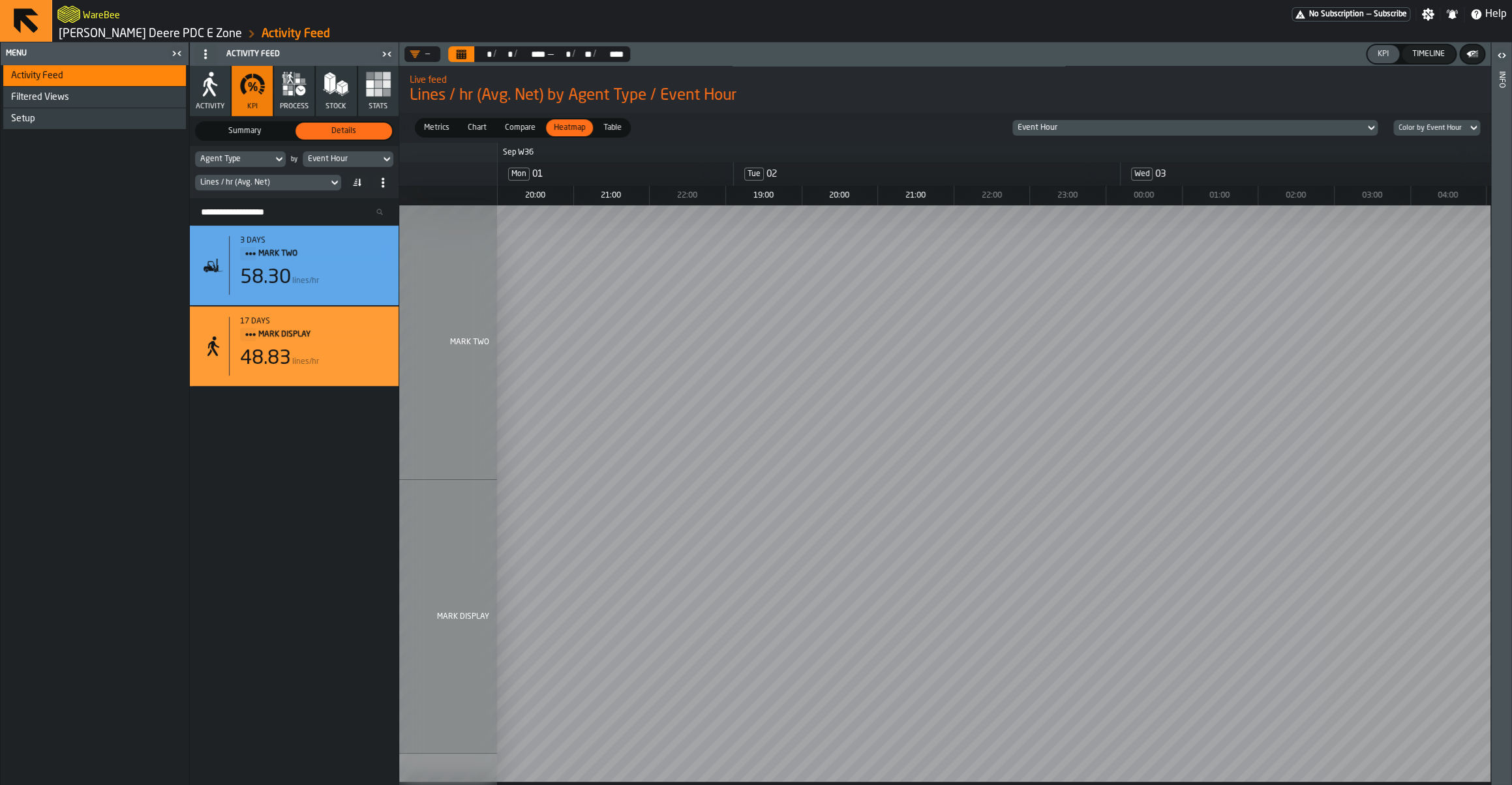
click at [455, 49] on button "Calendar" at bounding box center [461, 54] width 26 height 16
click at [474, 57] on button "Calendar" at bounding box center [461, 54] width 26 height 16
click at [273, 193] on div "Lines / hr (Avg. Net)" at bounding box center [294, 182] width 198 height 21
click at [273, 182] on div "Lines / hr (Avg. Net)" at bounding box center [261, 183] width 122 height 9
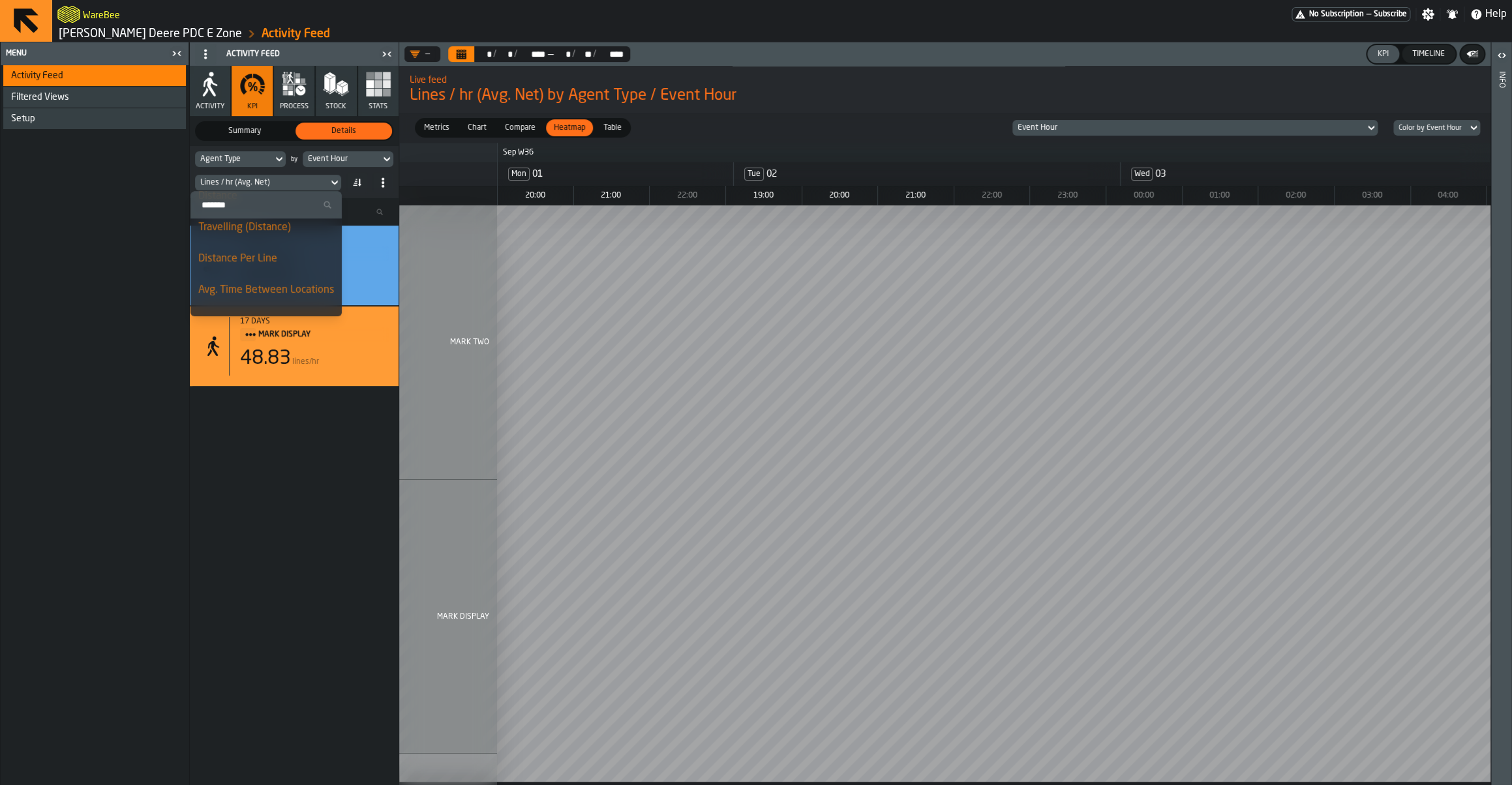
scroll to position [466, 0]
click at [409, 558] on div "2 MARK DISPLAY" at bounding box center [448, 618] width 98 height 275
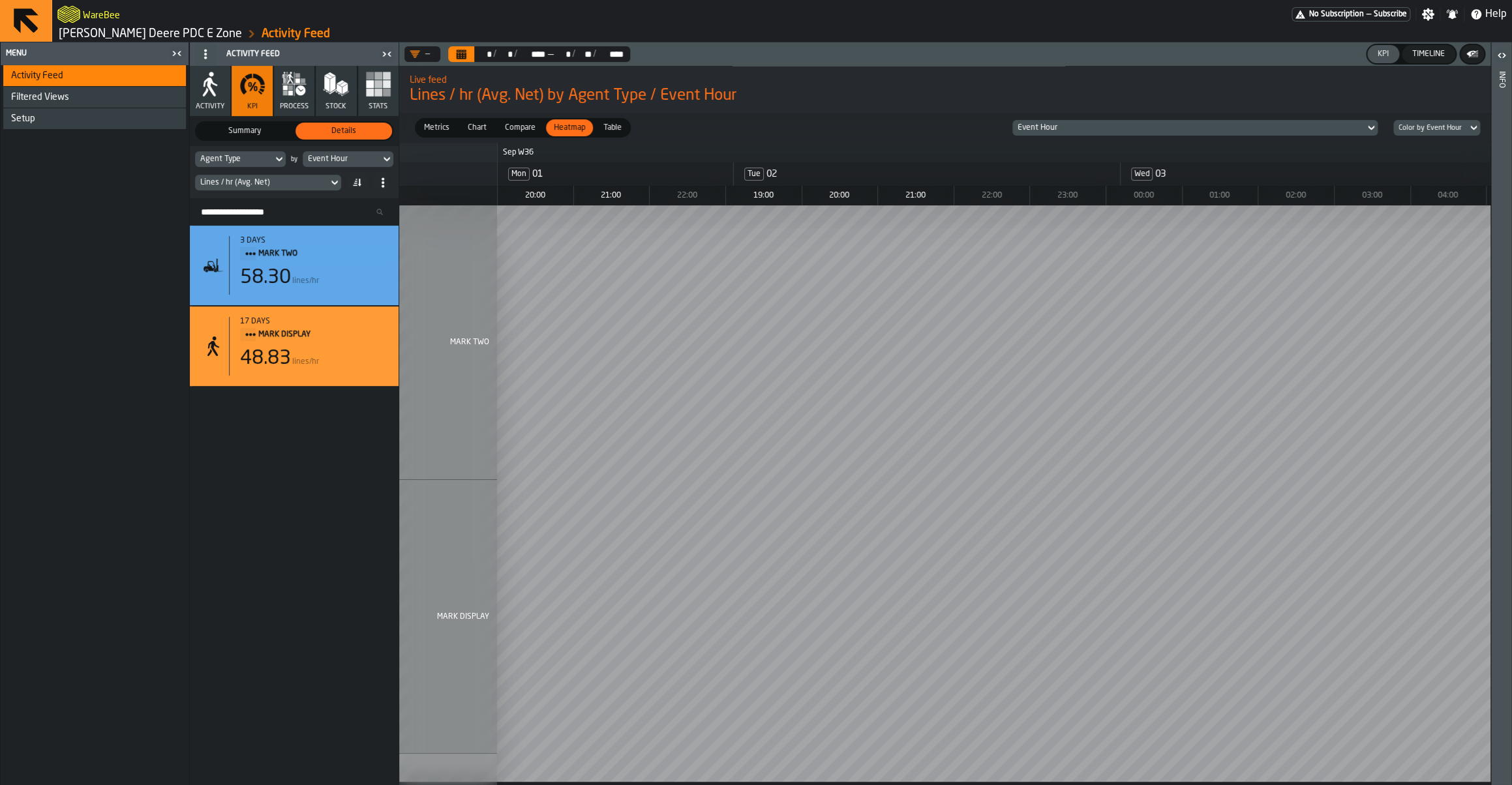
scroll to position [465, 0]
click at [312, 560] on div "3 days [PERSON_NAME] TWO 58.30 lines/hr 17 days MARK DISPLAY 48.83 lines/hr" at bounding box center [293, 505] width 208 height 560
click at [378, 100] on button "Stats" at bounding box center [378, 91] width 40 height 50
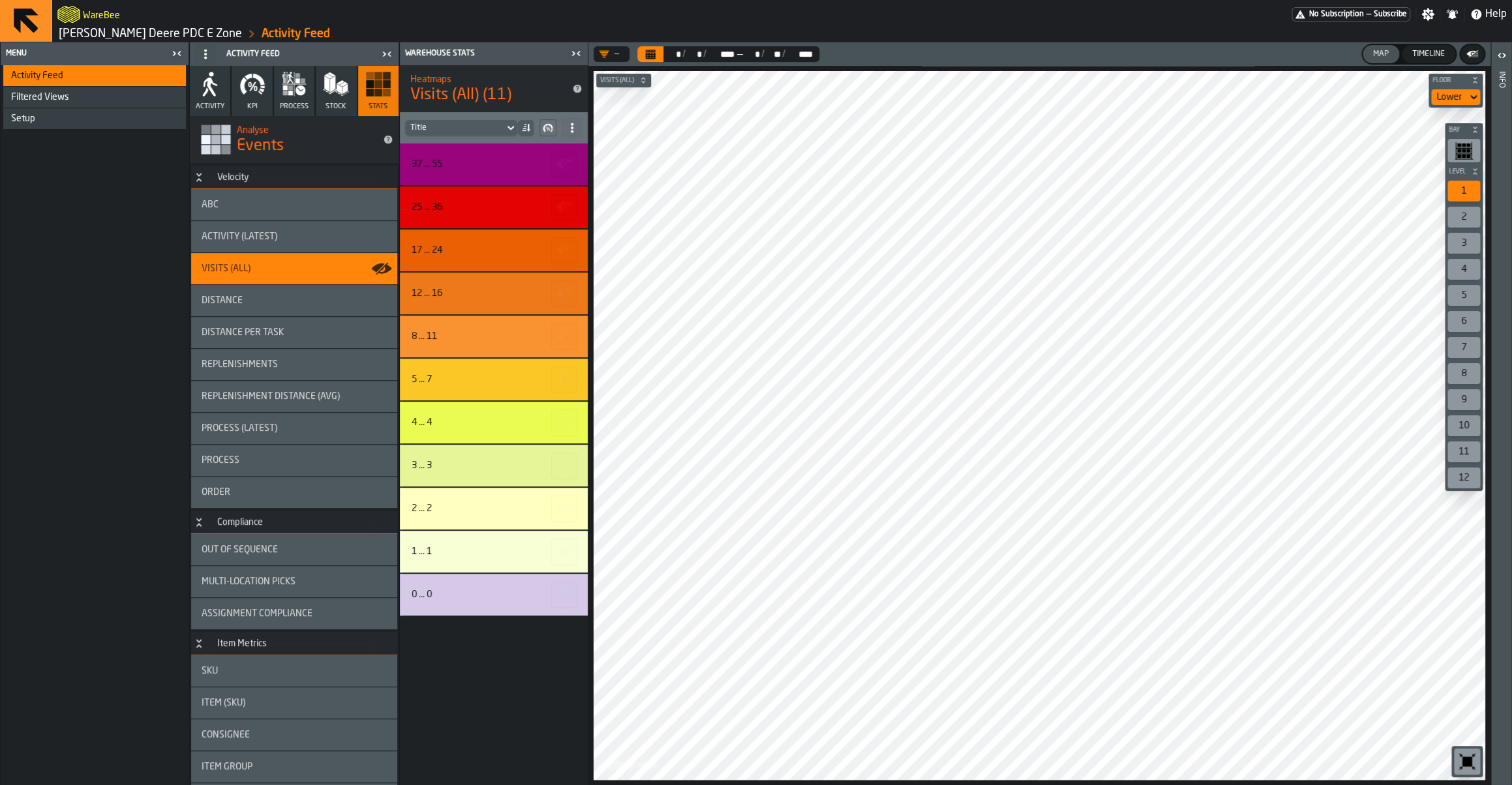
click at [1464, 293] on div "5" at bounding box center [1462, 295] width 33 height 21
click at [141, 35] on link "[PERSON_NAME] Deere PDC E Zone" at bounding box center [150, 34] width 183 height 14
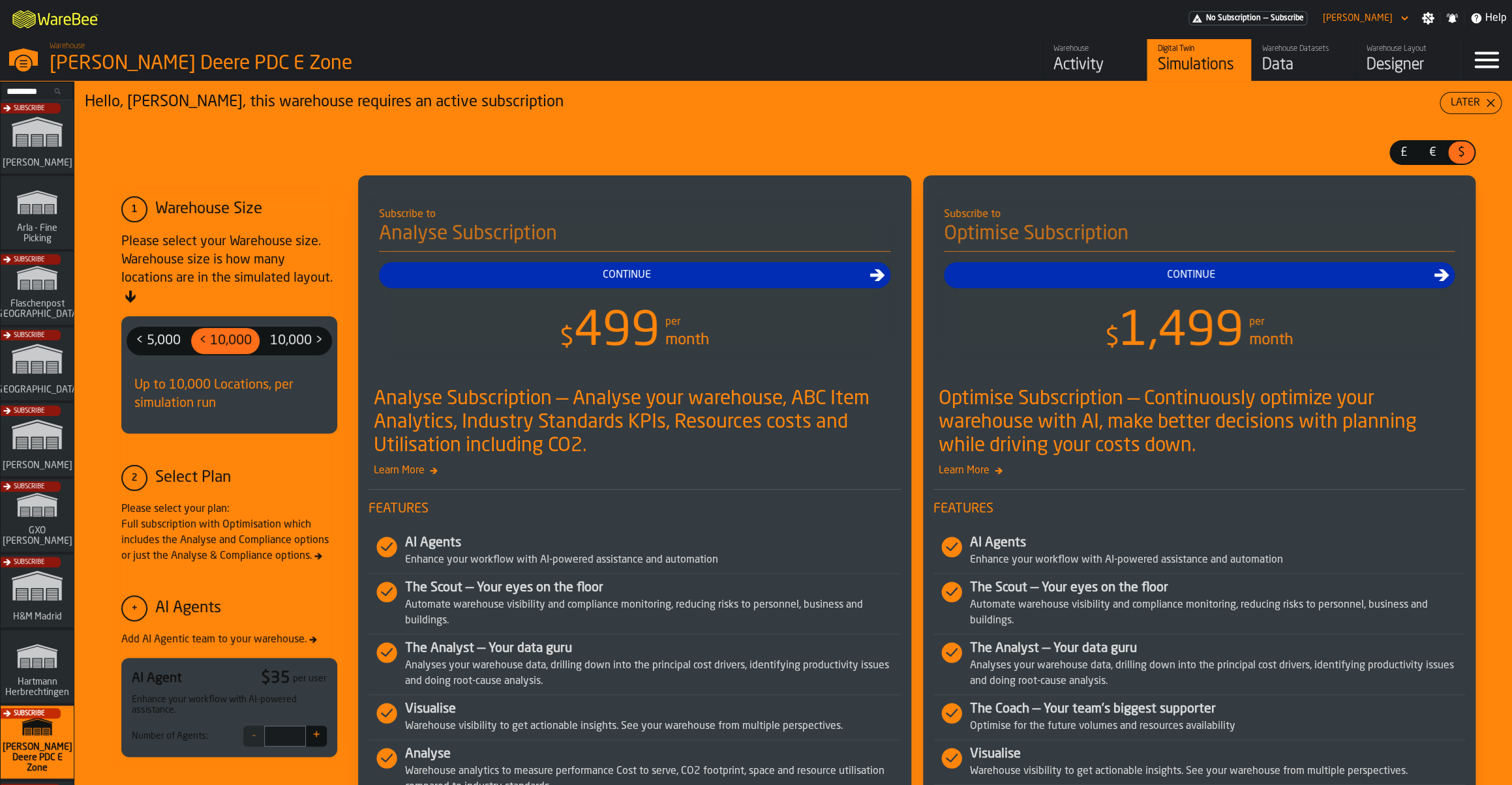
click at [42, 385] on div "Subscribe" at bounding box center [35, 367] width 73 height 76
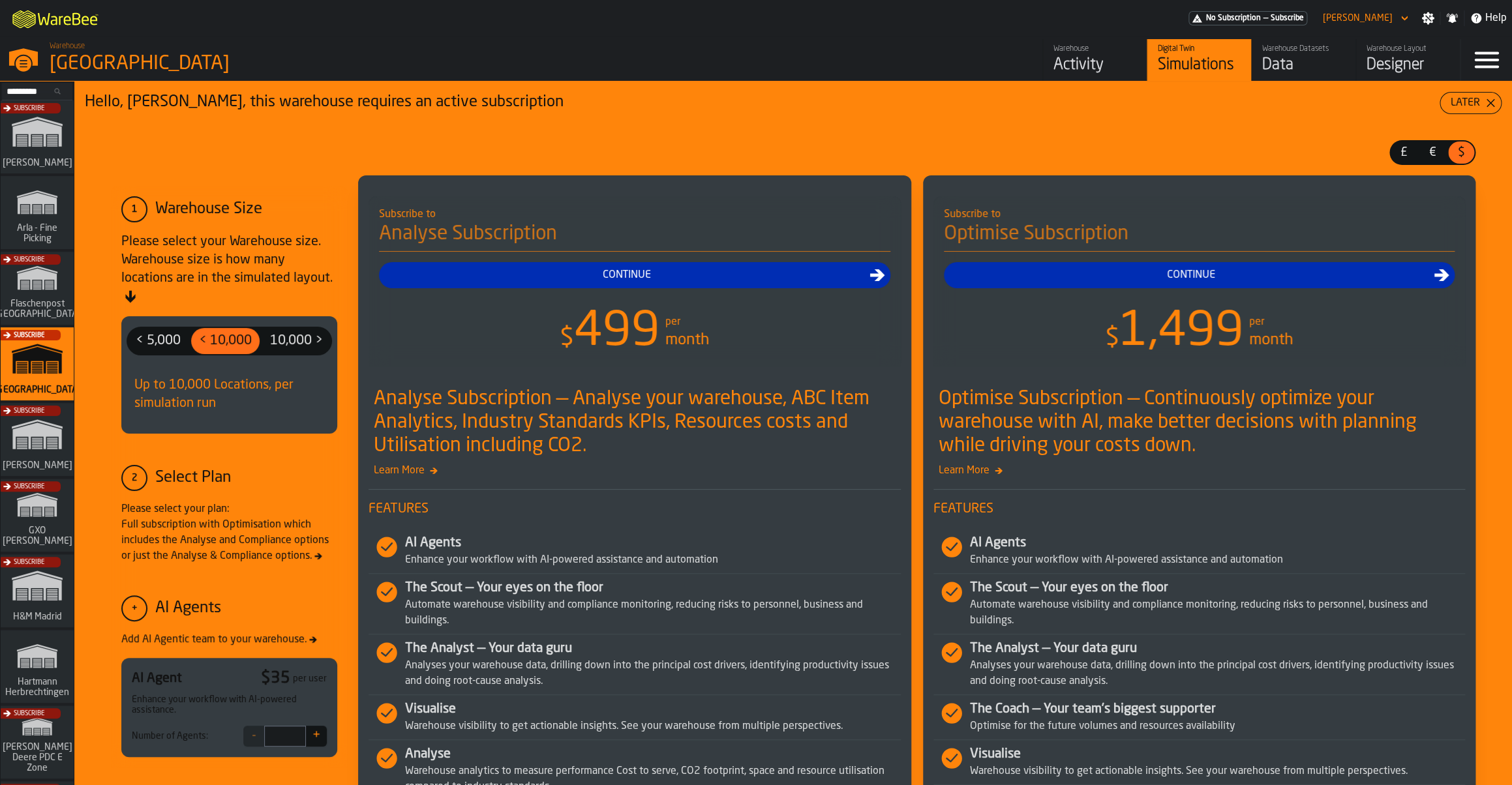
click at [1063, 63] on div "Activity" at bounding box center [1094, 65] width 83 height 21
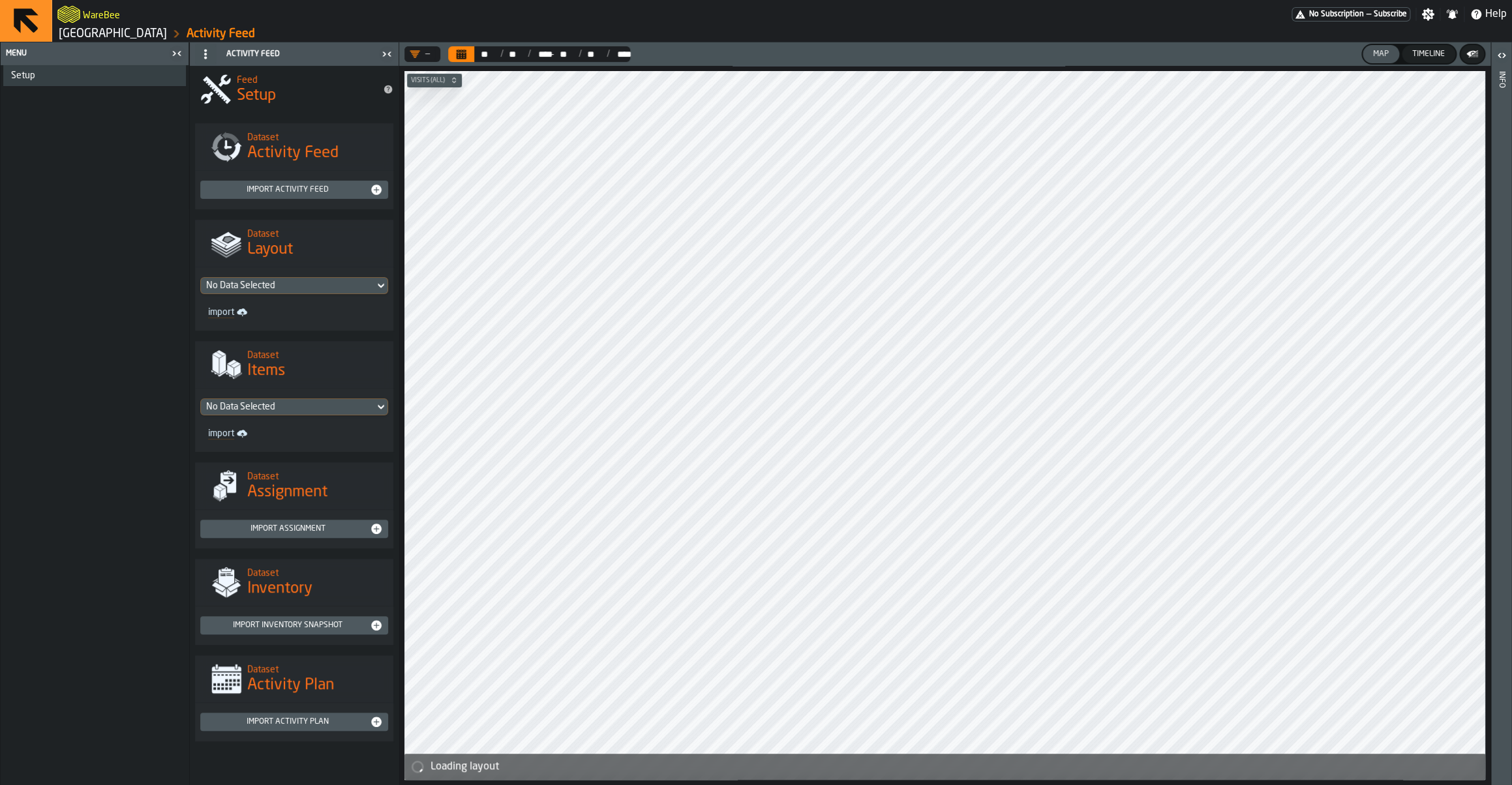
click at [167, 41] on link "[GEOGRAPHIC_DATA]" at bounding box center [113, 34] width 108 height 14
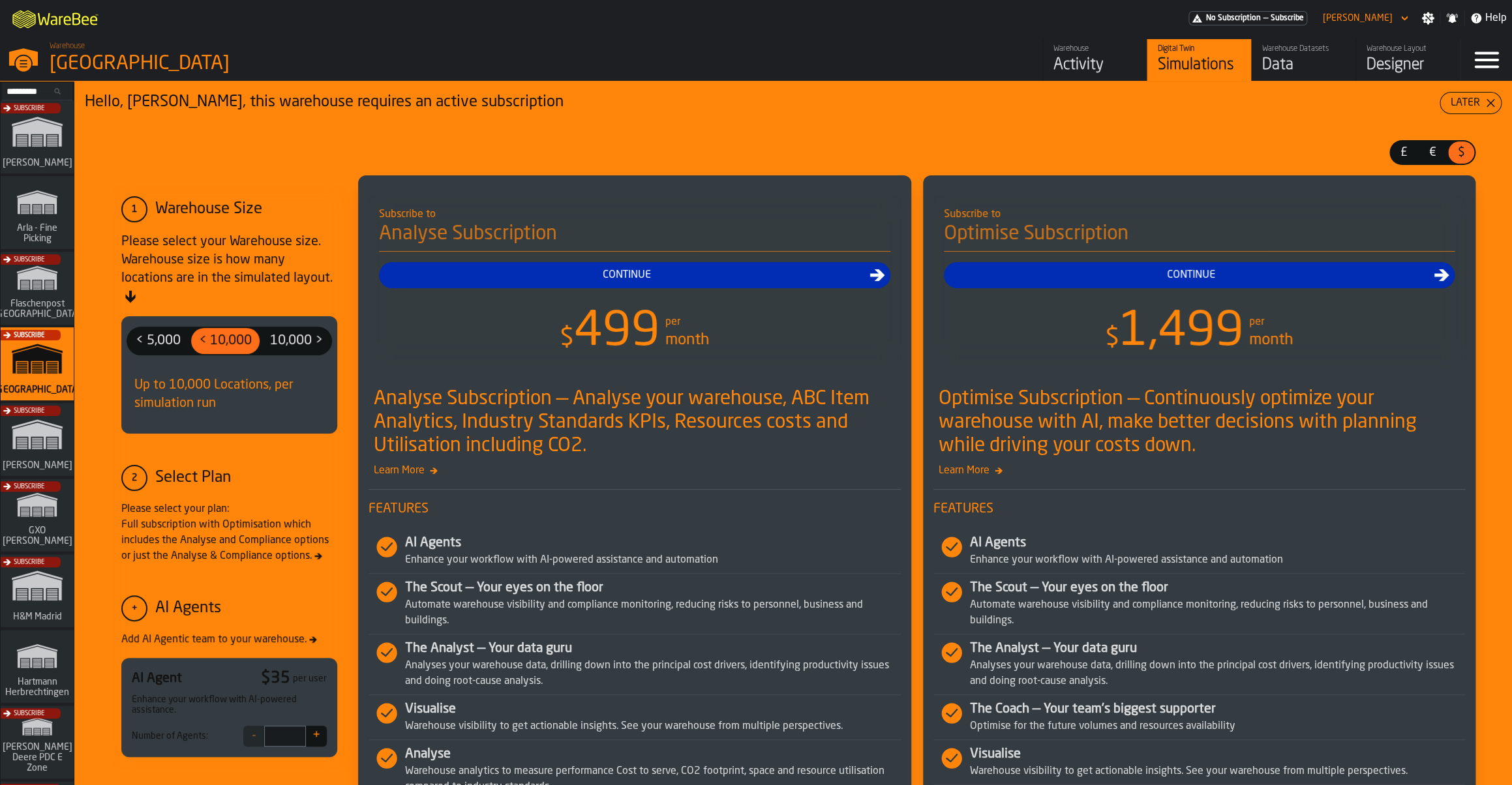
click at [1062, 68] on div "Activity" at bounding box center [1094, 65] width 83 height 21
